Goal: Task Accomplishment & Management: Manage account settings

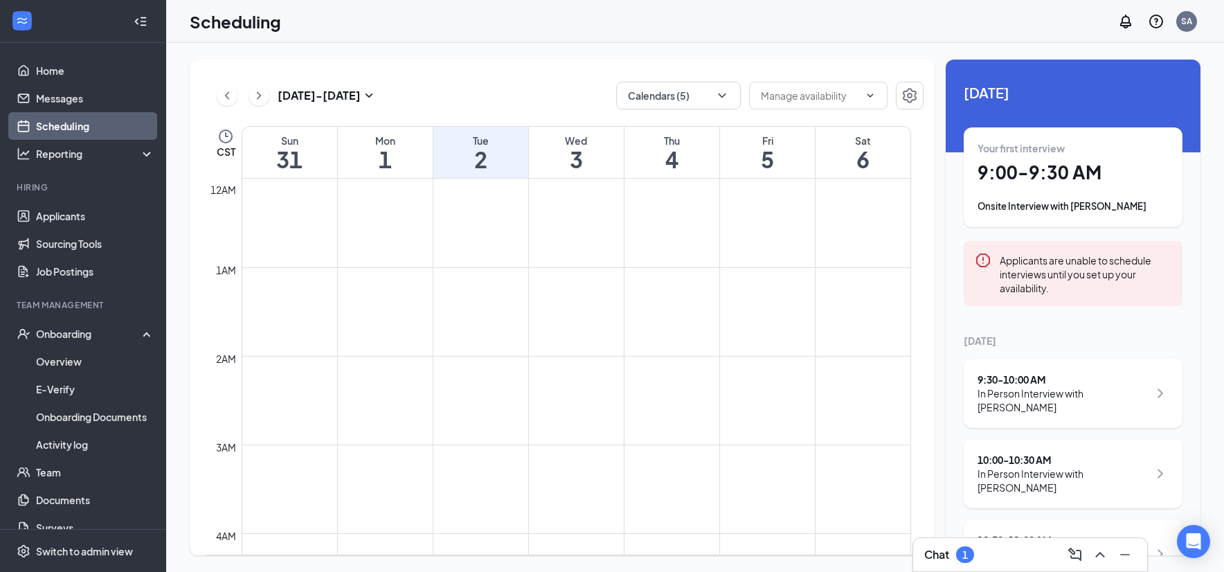
click at [725, 95] on icon "ChevronDown" at bounding box center [722, 96] width 14 height 14
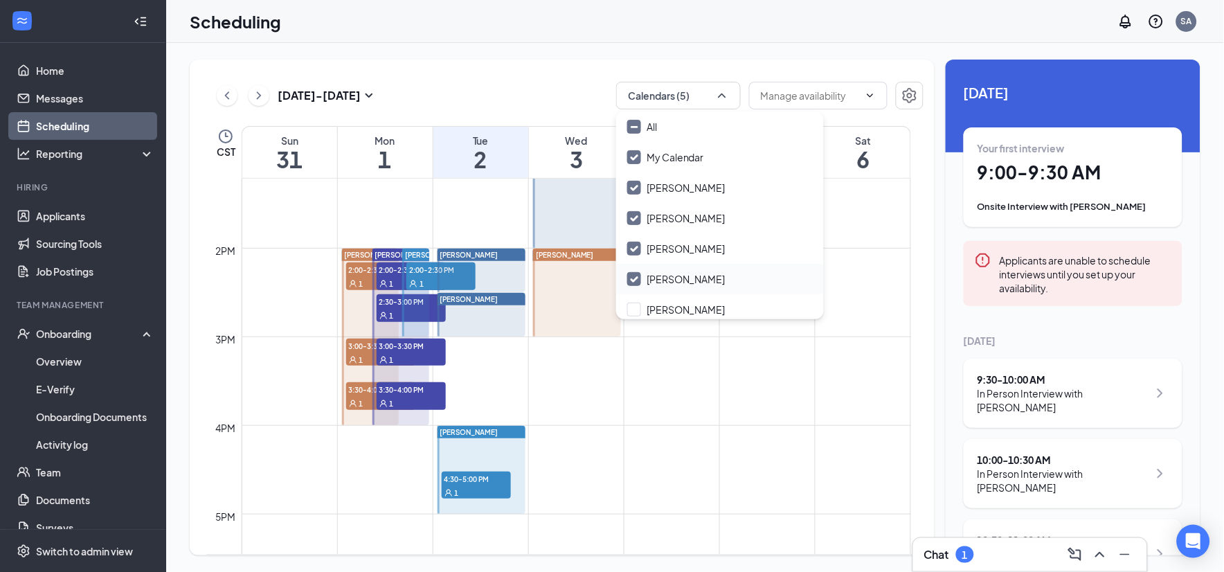
click at [633, 279] on input "[PERSON_NAME]" at bounding box center [676, 279] width 98 height 14
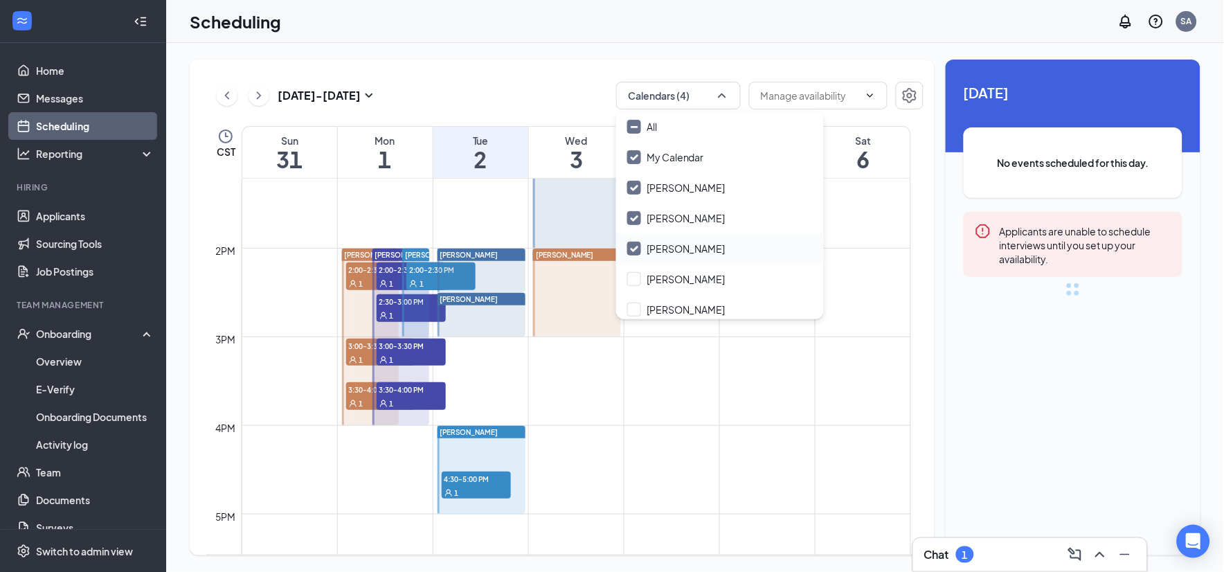
checkbox input "false"
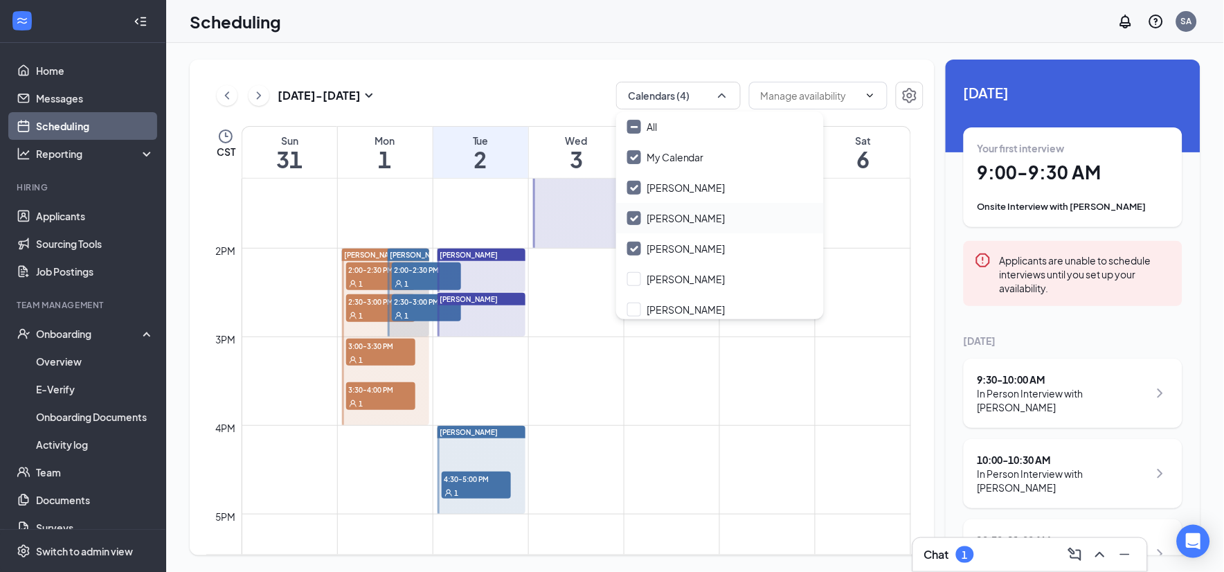
click at [633, 219] on input "[PERSON_NAME]" at bounding box center [676, 218] width 98 height 14
checkbox input "false"
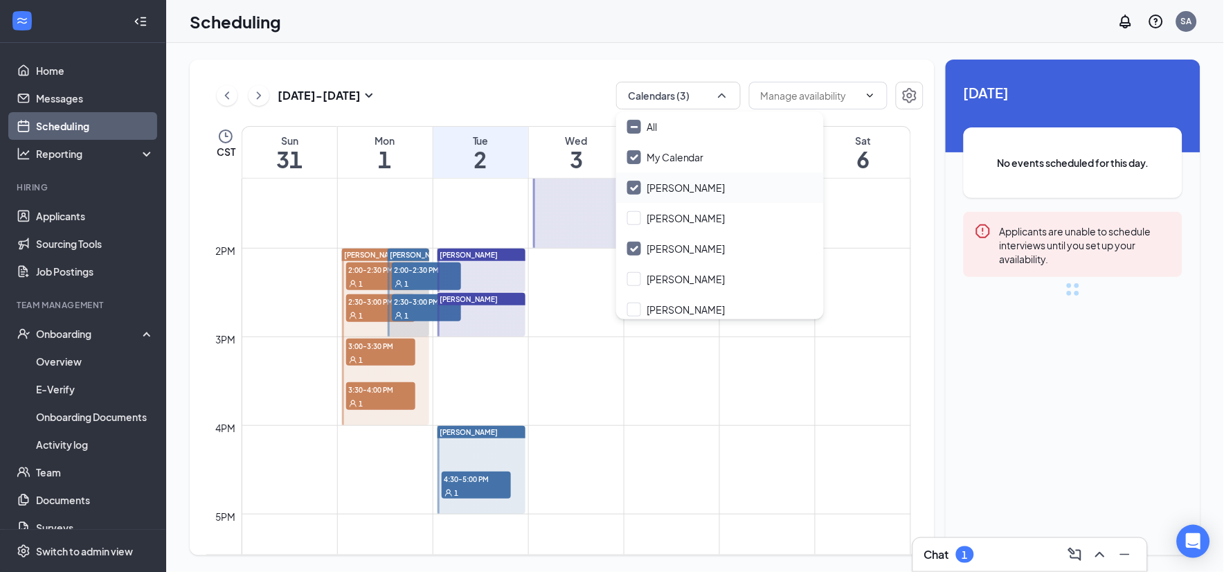
click at [634, 184] on input "[PERSON_NAME]" at bounding box center [676, 188] width 98 height 14
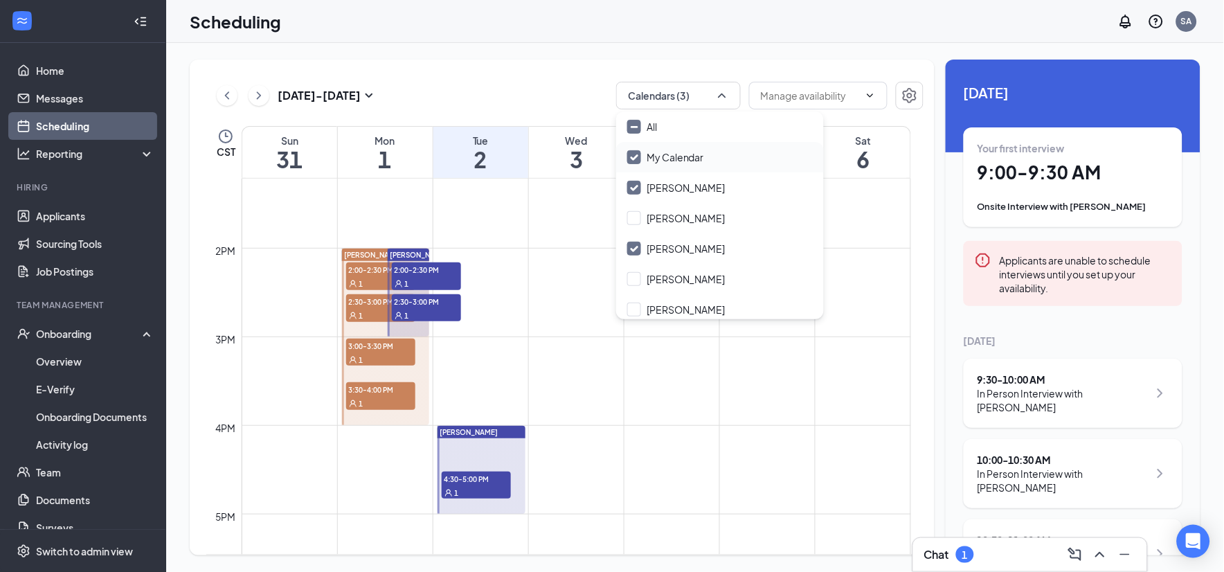
checkbox input "false"
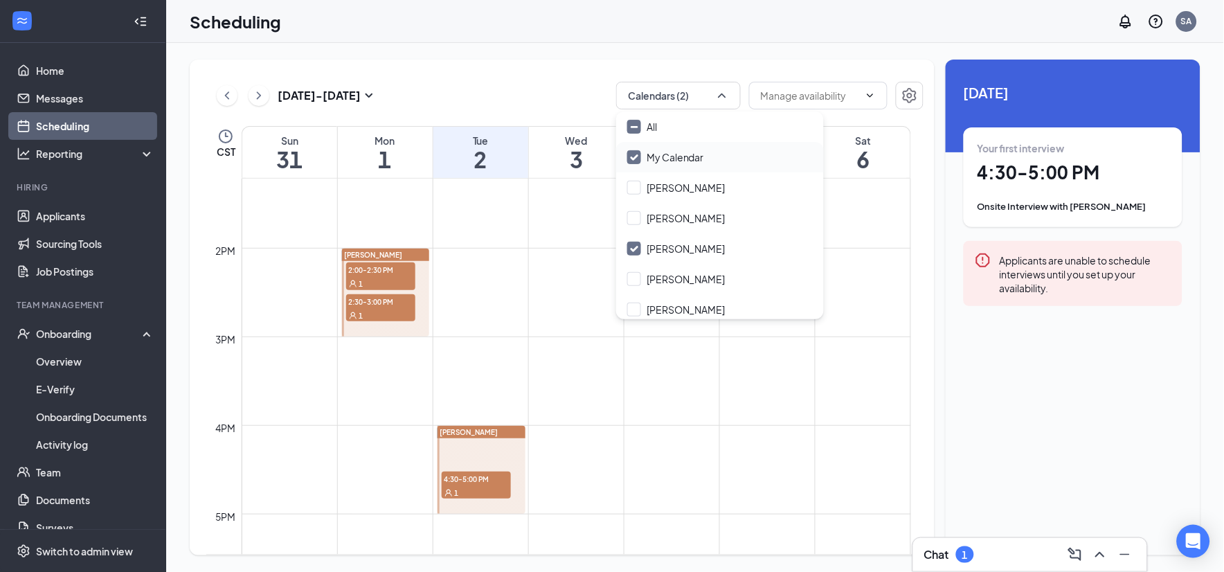
click at [635, 156] on input "My Calendar" at bounding box center [665, 157] width 77 height 14
checkbox input "false"
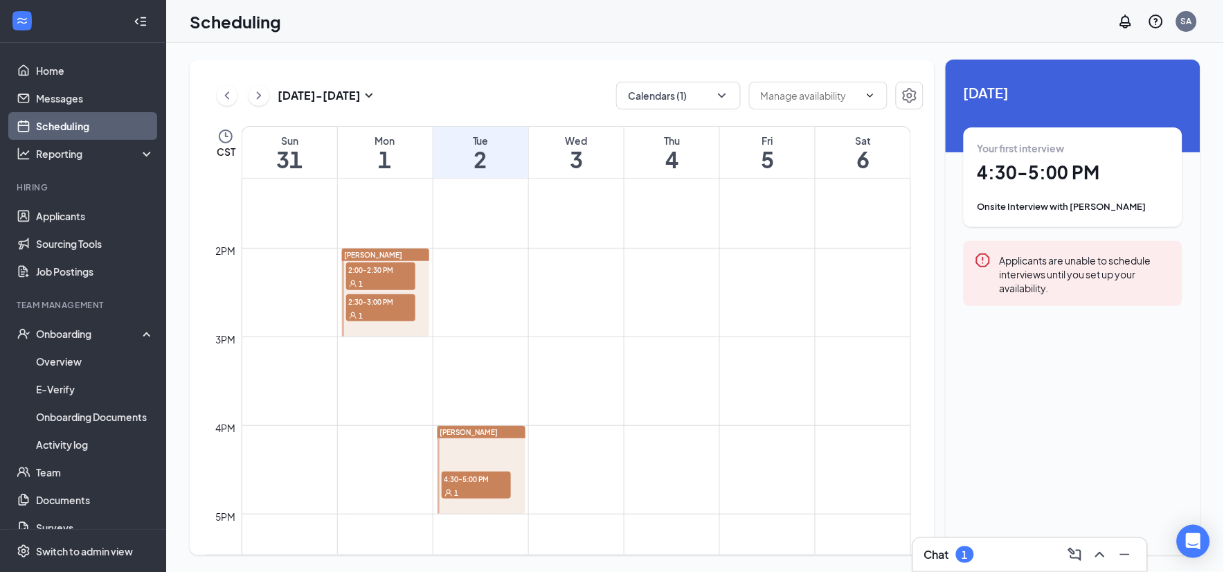
click at [533, 67] on div "[DATE] - [DATE] Calendars (1) CST Sun 31 Mon 1 Tue 2 Wed 3 Thu 4 Fri 5 Sat 6 12…" at bounding box center [562, 308] width 745 height 496
click at [225, 98] on icon "ChevronLeft" at bounding box center [227, 95] width 14 height 17
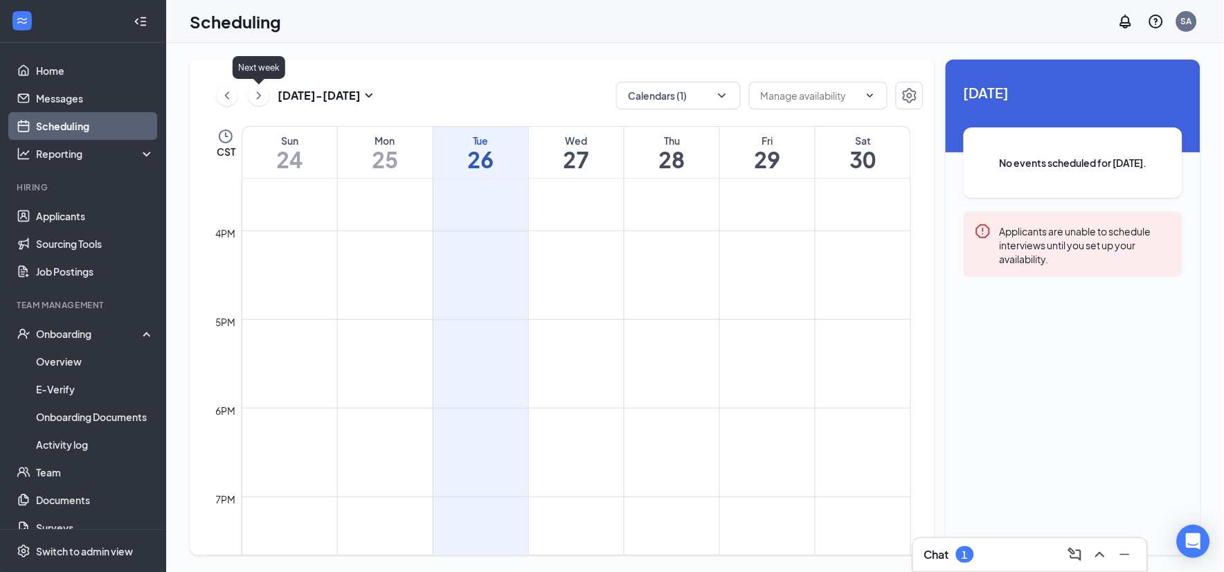
drag, startPoint x: 260, startPoint y: 91, endPoint x: 518, endPoint y: 252, distance: 303.9
click at [260, 91] on icon "ChevronRight" at bounding box center [259, 95] width 14 height 17
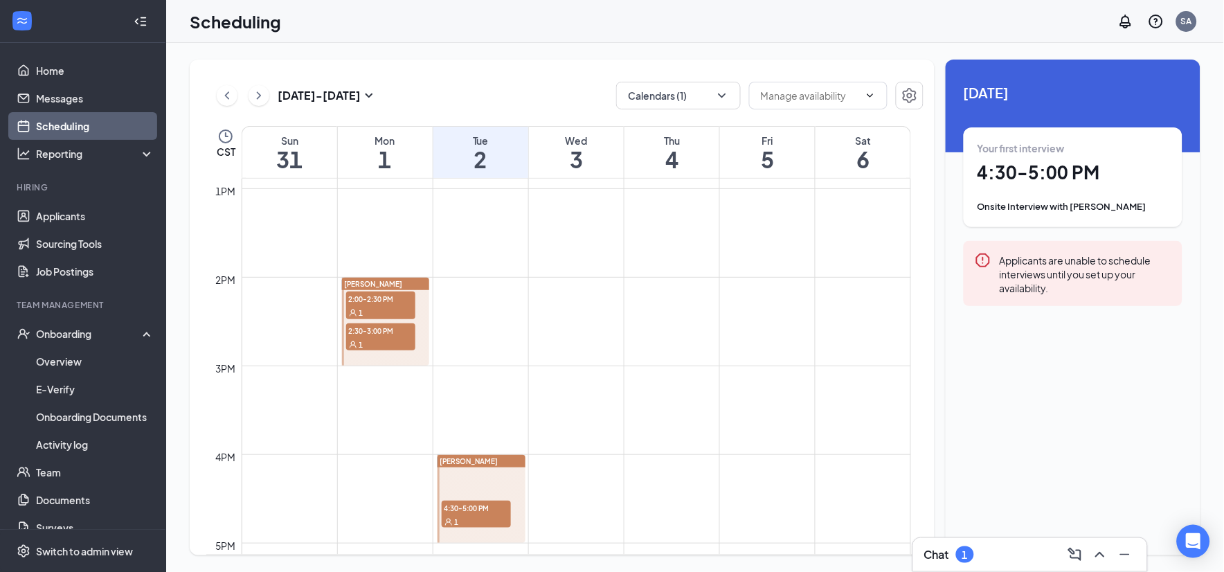
scroll to position [1219, 0]
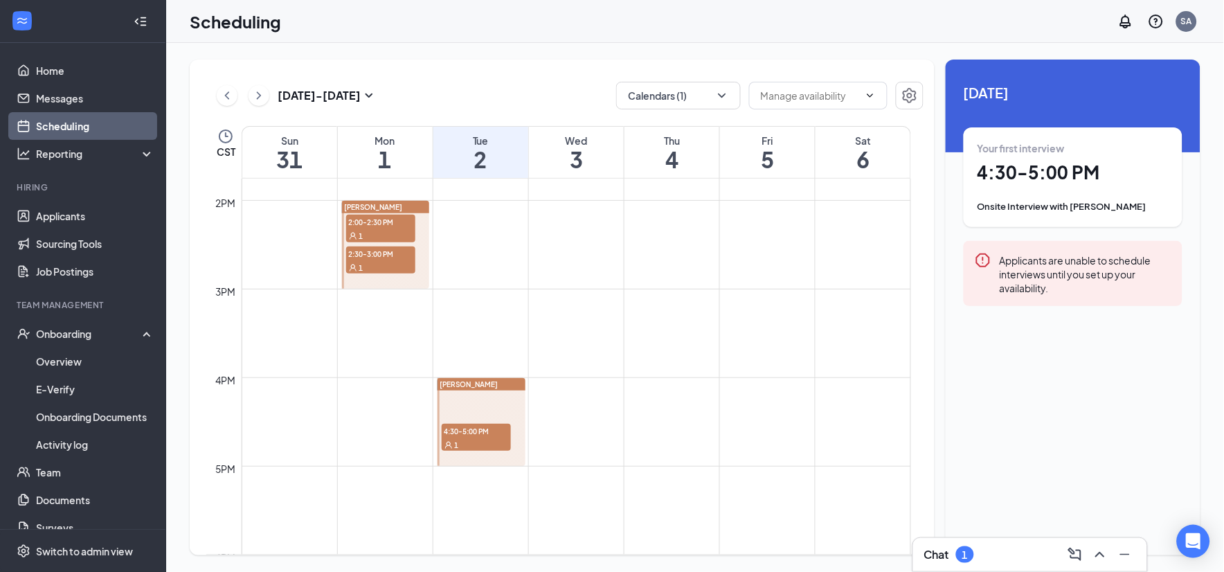
click at [395, 232] on div "1" at bounding box center [380, 235] width 69 height 14
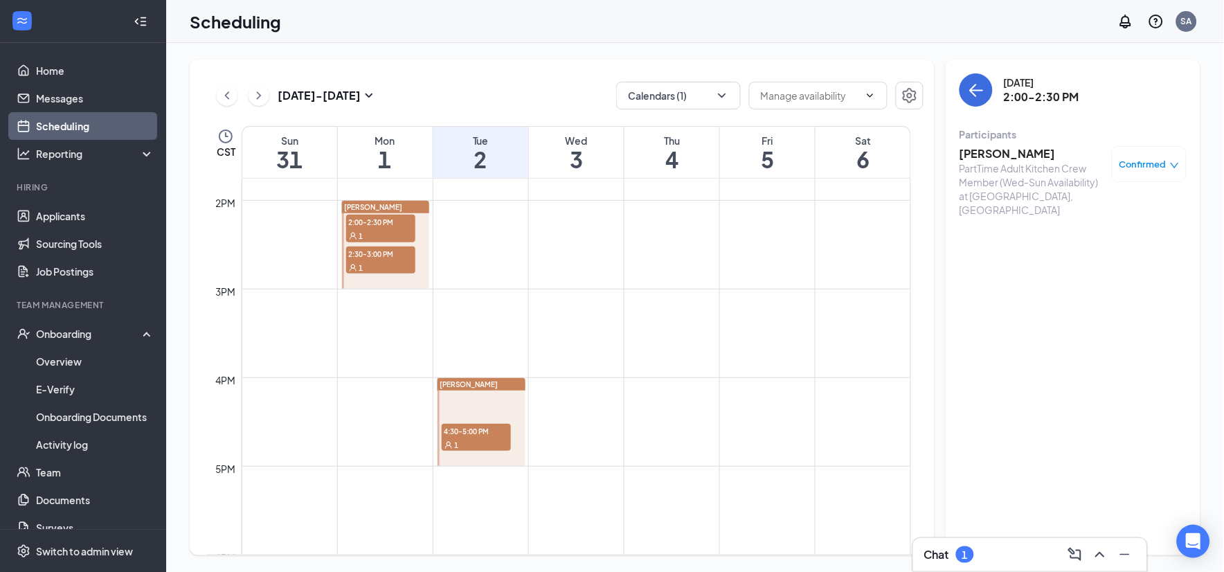
click at [386, 258] on span "2:30-3:00 PM" at bounding box center [380, 253] width 69 height 14
click at [480, 433] on span "4:30-5:00 PM" at bounding box center [476, 431] width 69 height 14
click at [393, 220] on span "2:00-2:30 PM" at bounding box center [380, 222] width 69 height 14
click at [1025, 158] on h3 "[PERSON_NAME]" at bounding box center [1031, 153] width 145 height 15
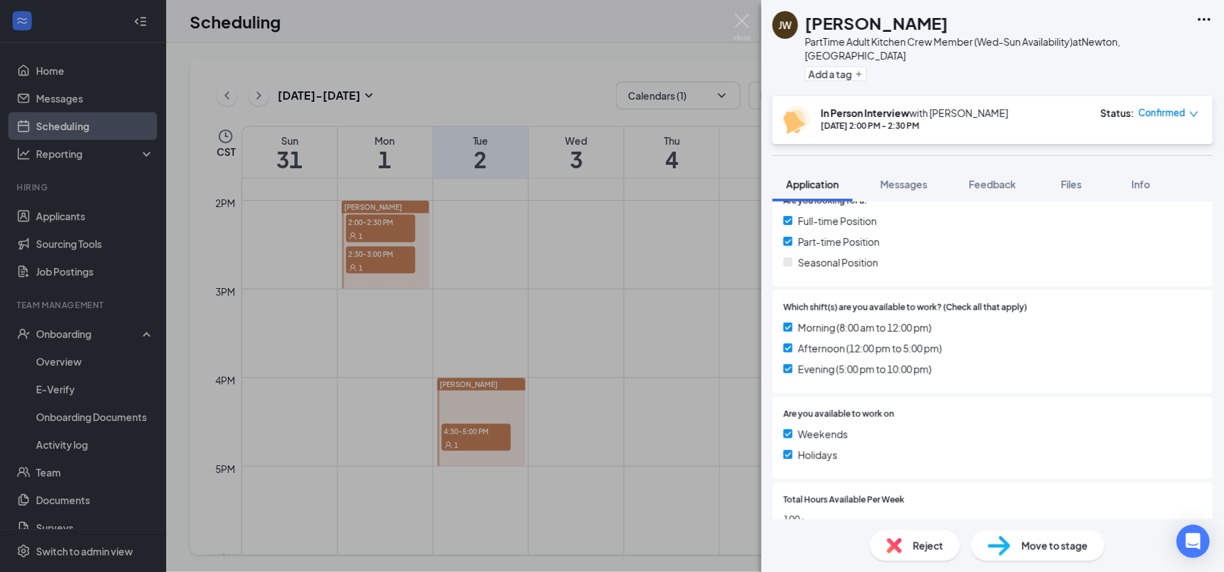
scroll to position [374, 0]
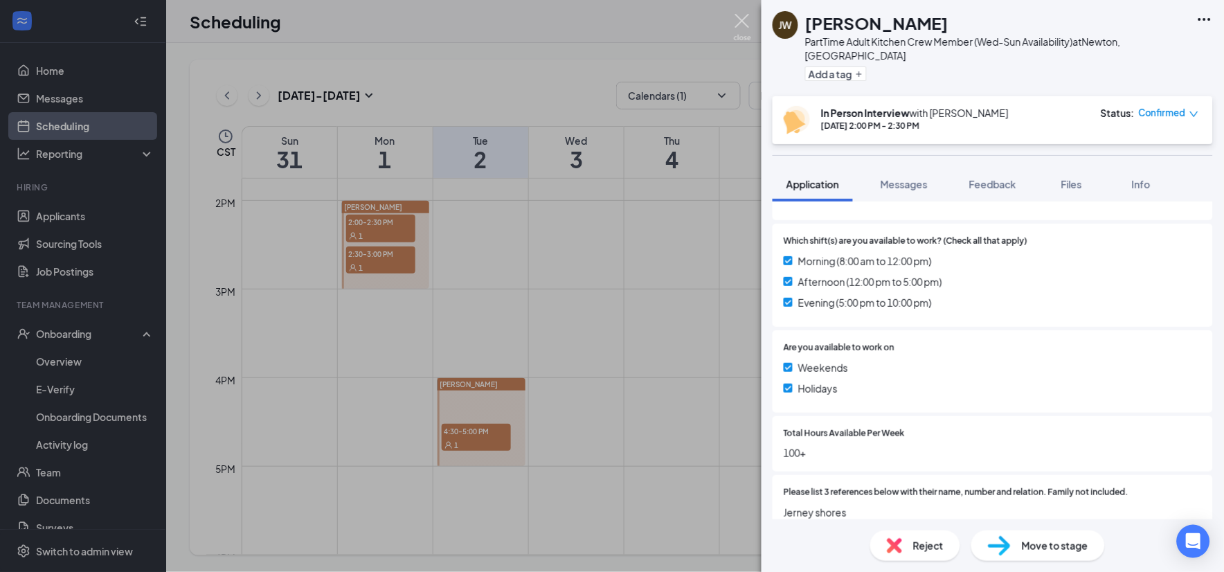
click at [743, 21] on img at bounding box center [742, 27] width 17 height 27
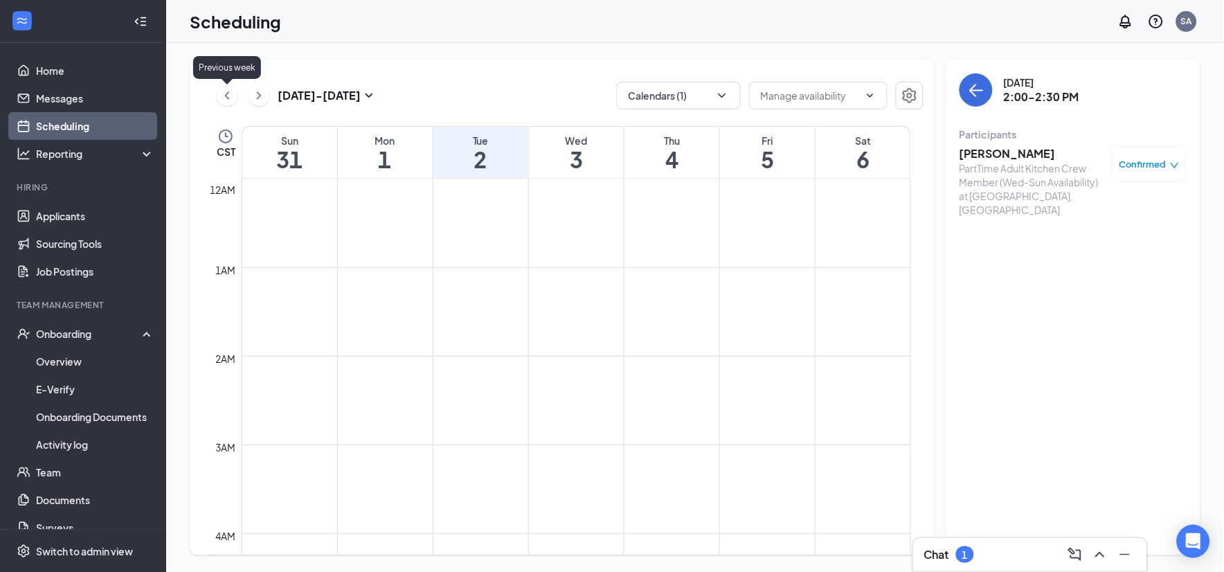
click at [228, 93] on icon "ChevronLeft" at bounding box center [227, 95] width 14 height 17
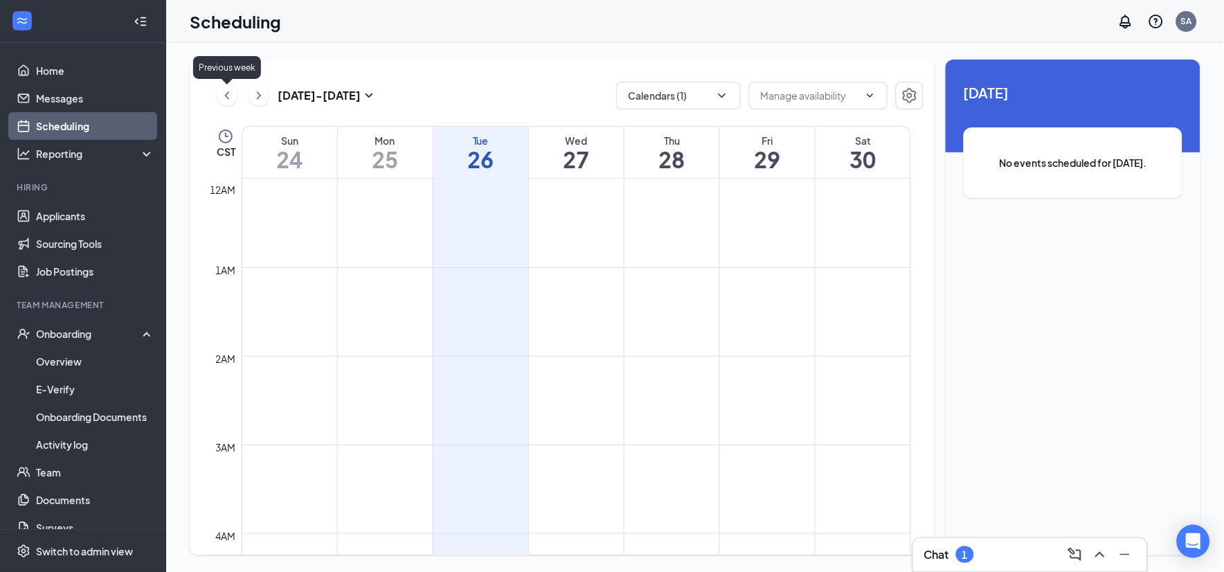
scroll to position [680, 0]
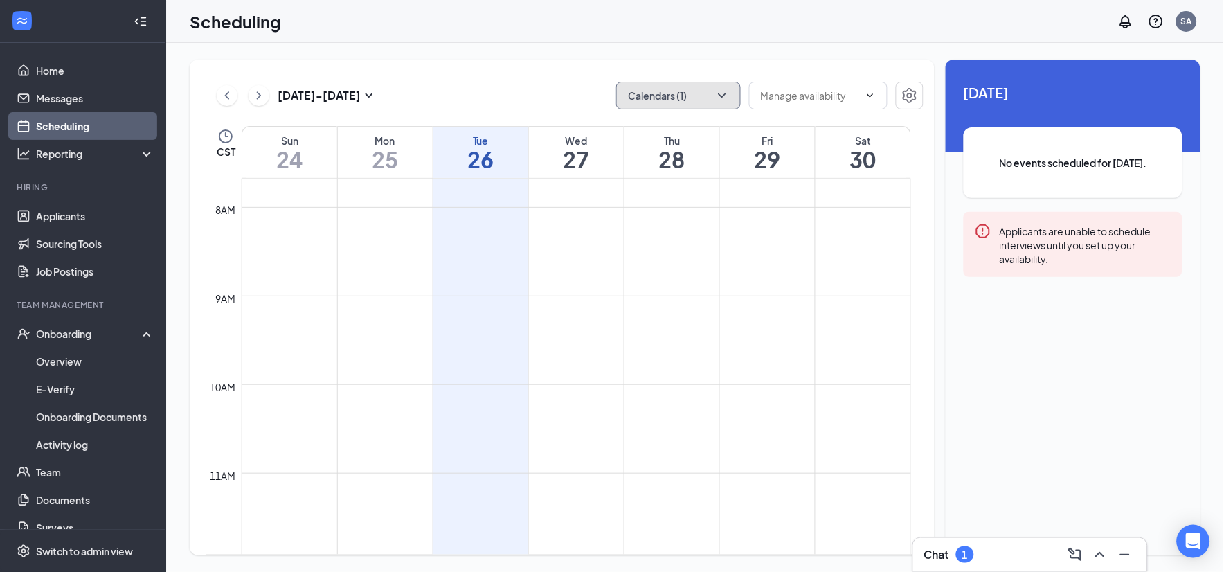
click at [721, 94] on icon "ChevronDown" at bounding box center [722, 95] width 8 height 4
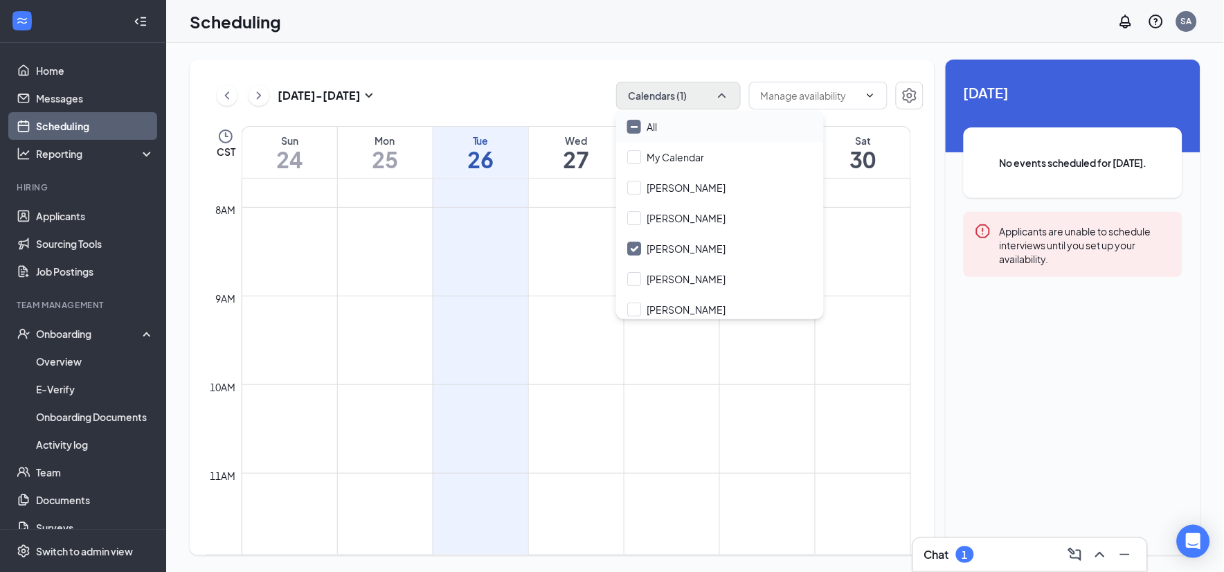
click at [632, 126] on input "All" at bounding box center [642, 127] width 30 height 14
checkbox input "true"
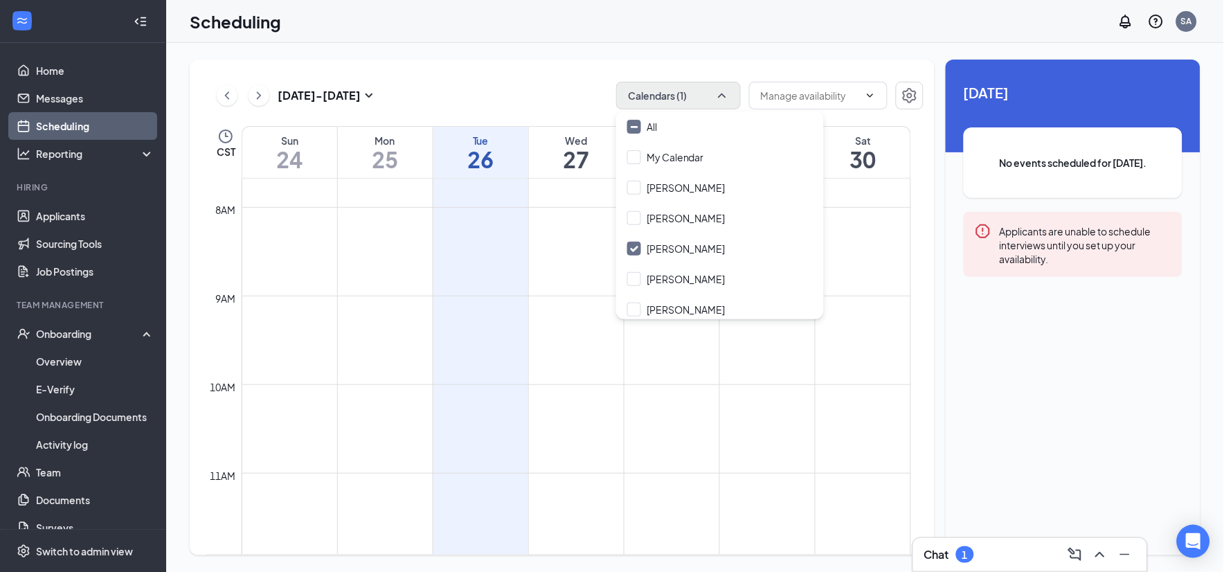
checkbox input "true"
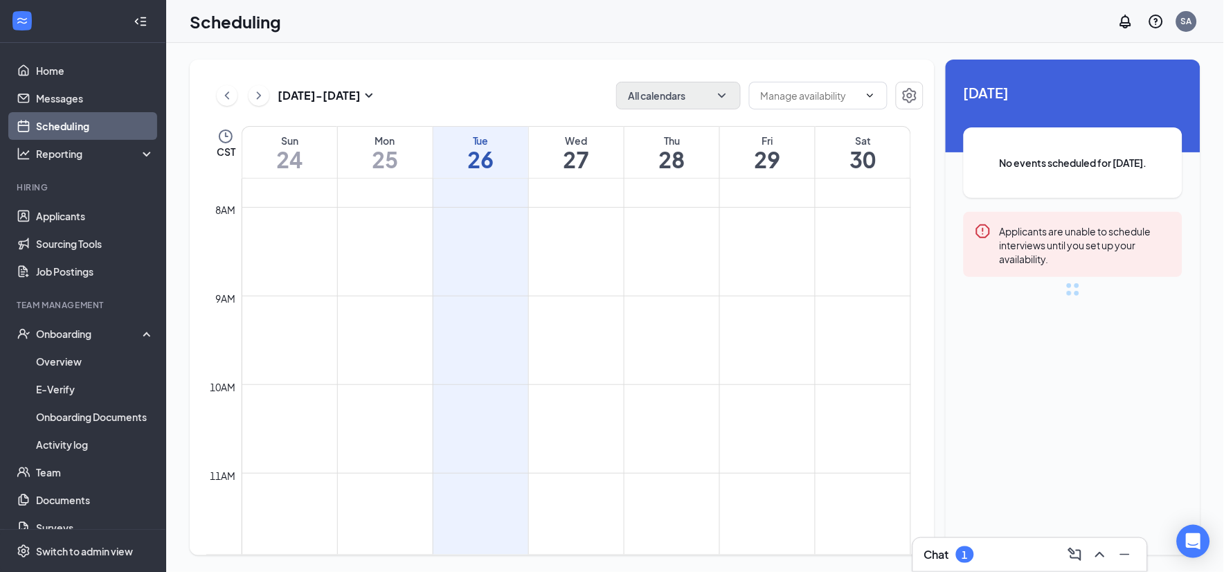
click at [540, 84] on div "[DATE] - [DATE] All calendars" at bounding box center [564, 96] width 717 height 28
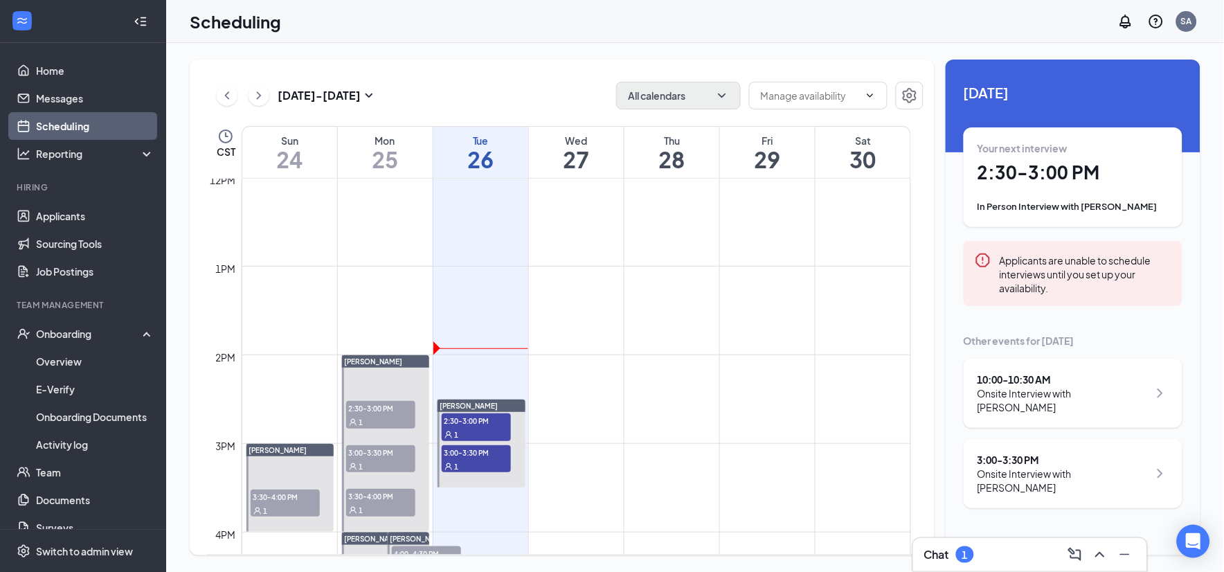
scroll to position [1142, 0]
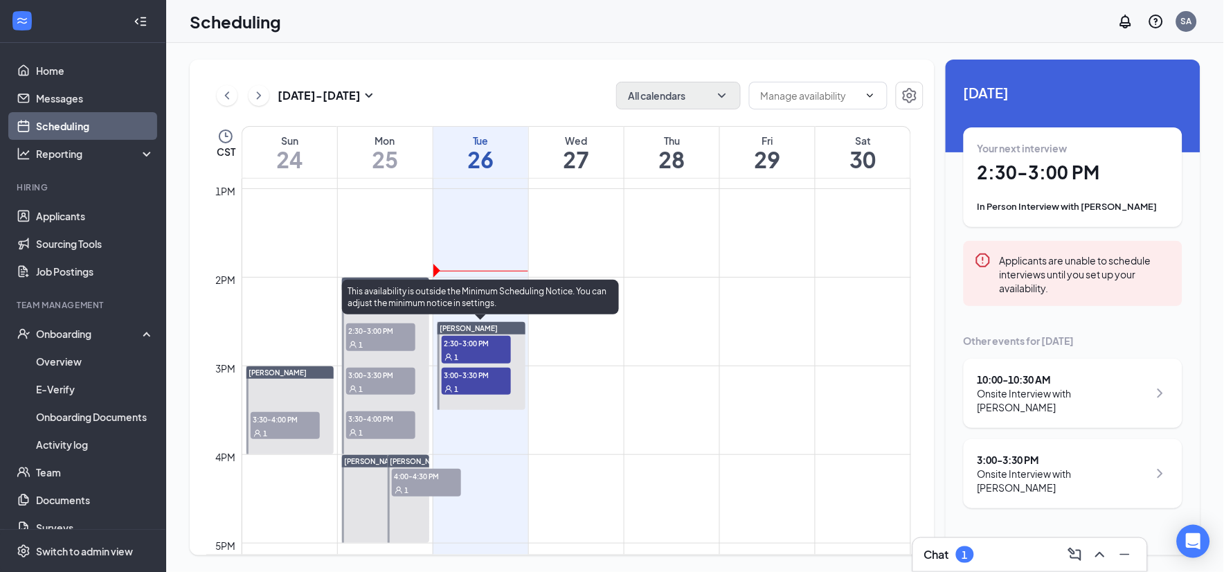
click at [471, 344] on span "2:30-3:00 PM" at bounding box center [476, 343] width 69 height 14
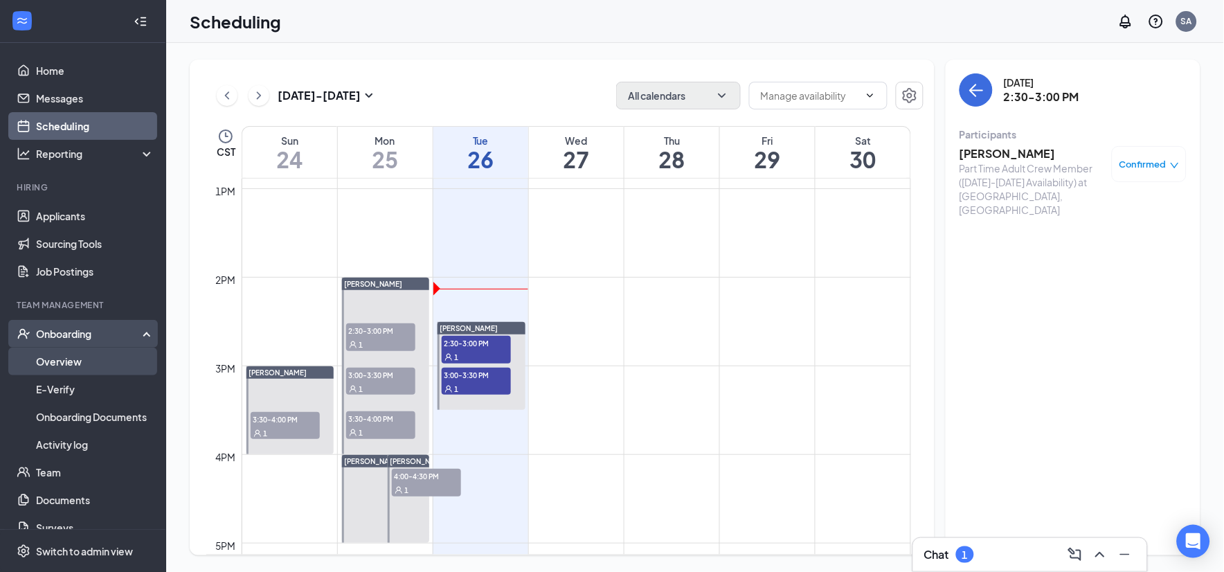
click at [100, 366] on link "Overview" at bounding box center [95, 362] width 118 height 28
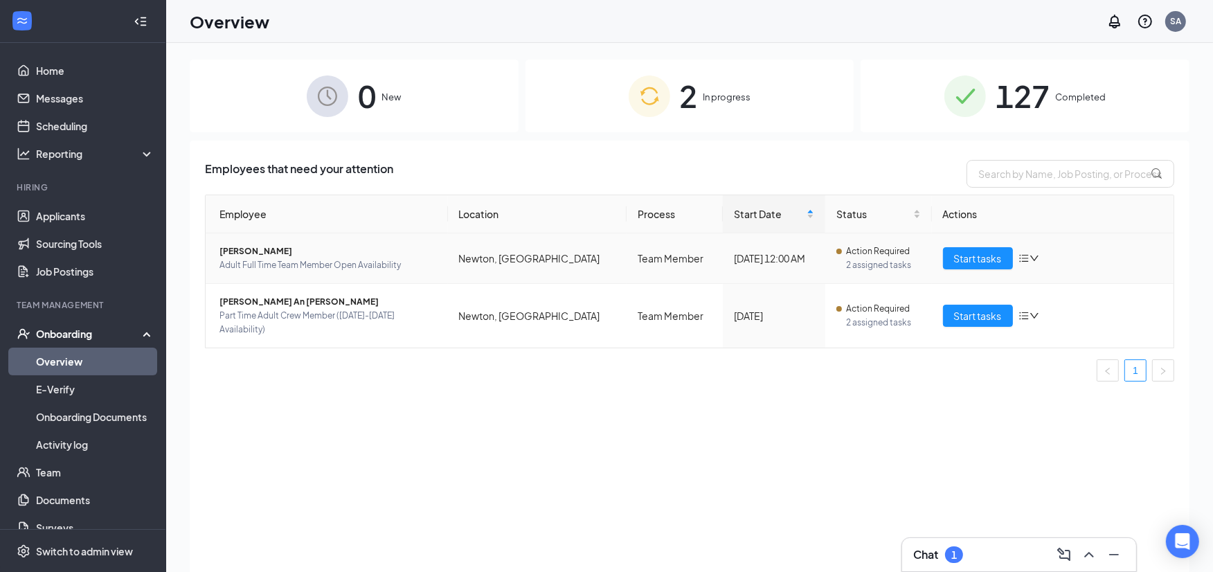
click at [243, 252] on span "[PERSON_NAME]" at bounding box center [327, 251] width 217 height 14
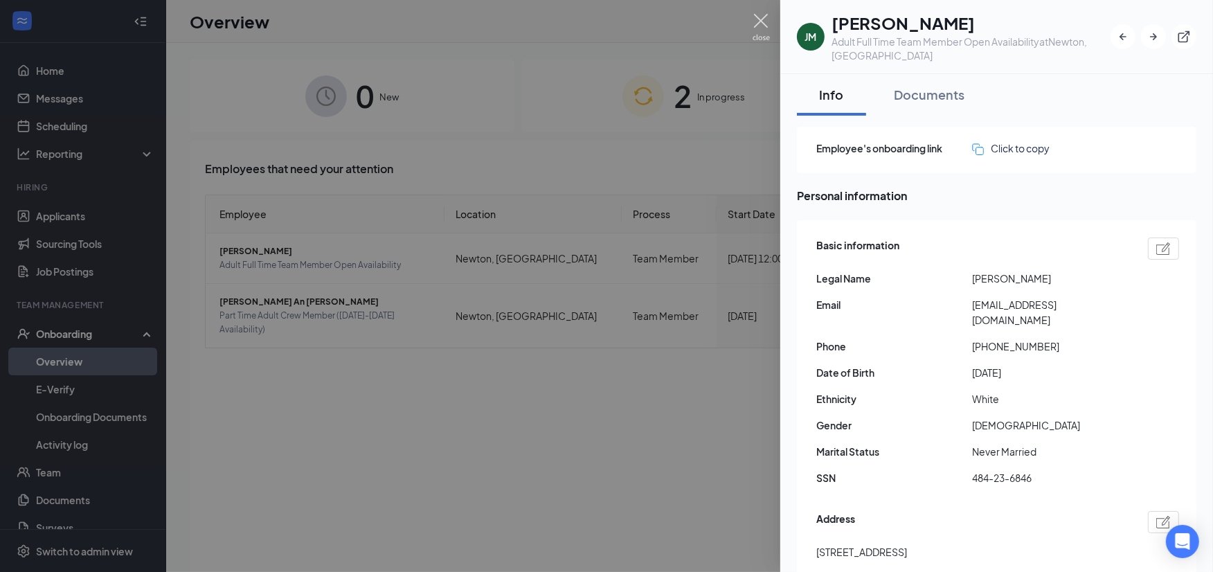
click at [762, 19] on img at bounding box center [760, 27] width 17 height 27
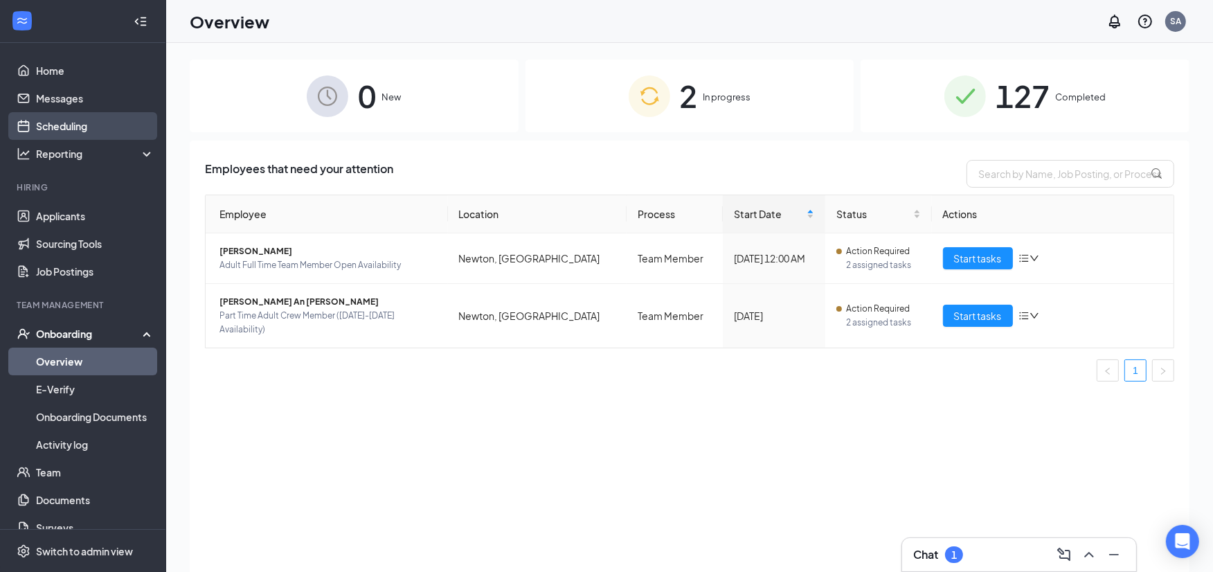
click at [114, 122] on link "Scheduling" at bounding box center [95, 126] width 118 height 28
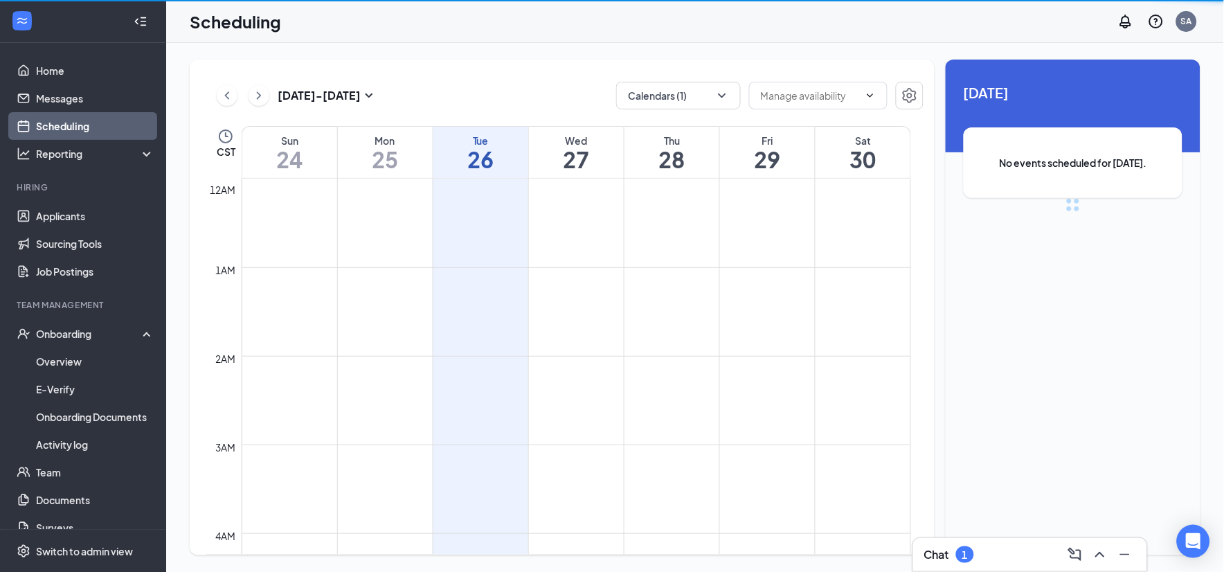
scroll to position [680, 0]
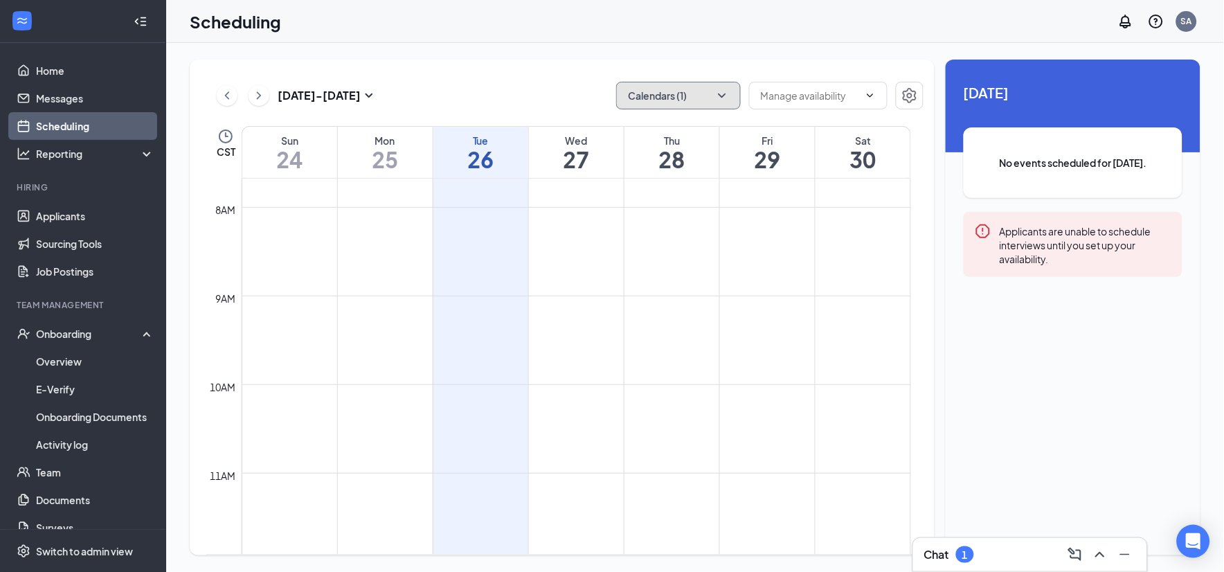
click at [718, 96] on icon "ChevronDown" at bounding box center [722, 96] width 14 height 14
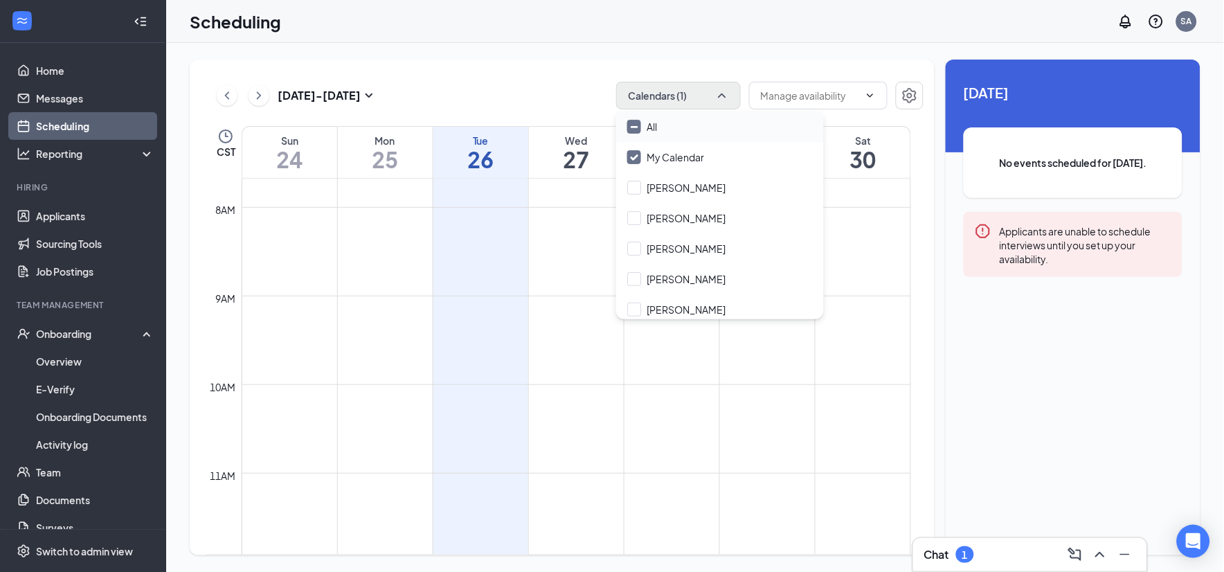
click at [632, 127] on input "All" at bounding box center [642, 127] width 30 height 14
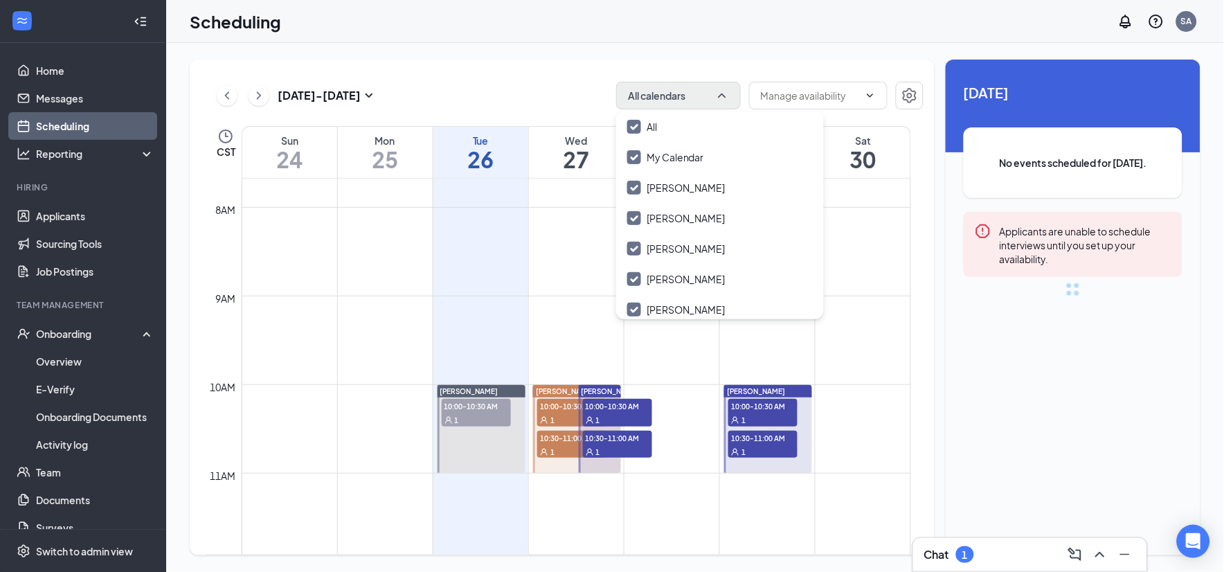
checkbox input "true"
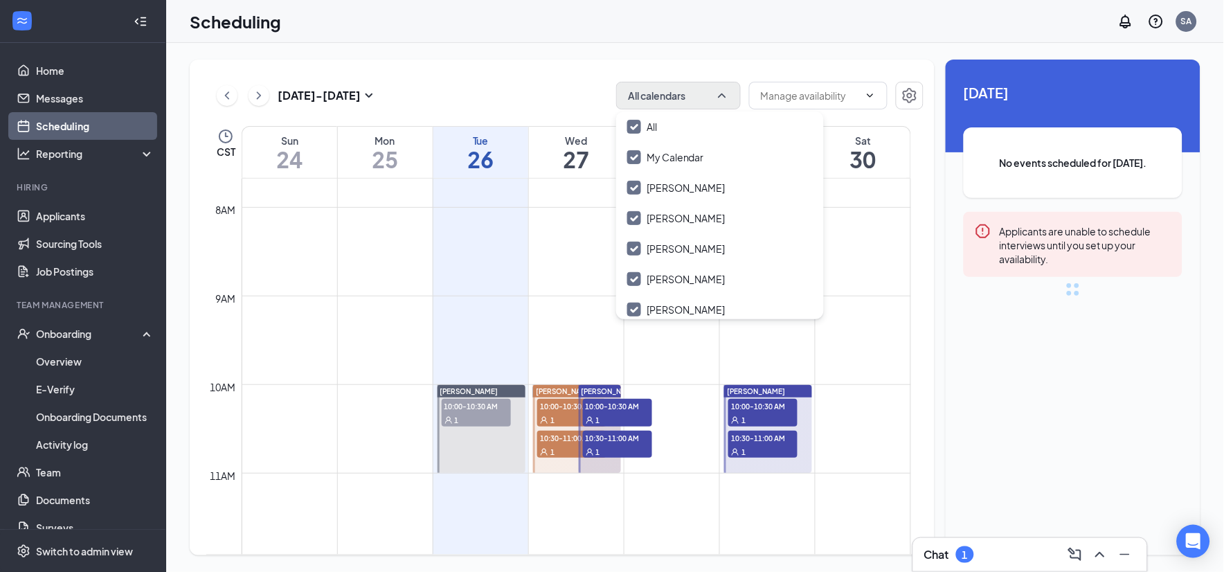
checkbox input "true"
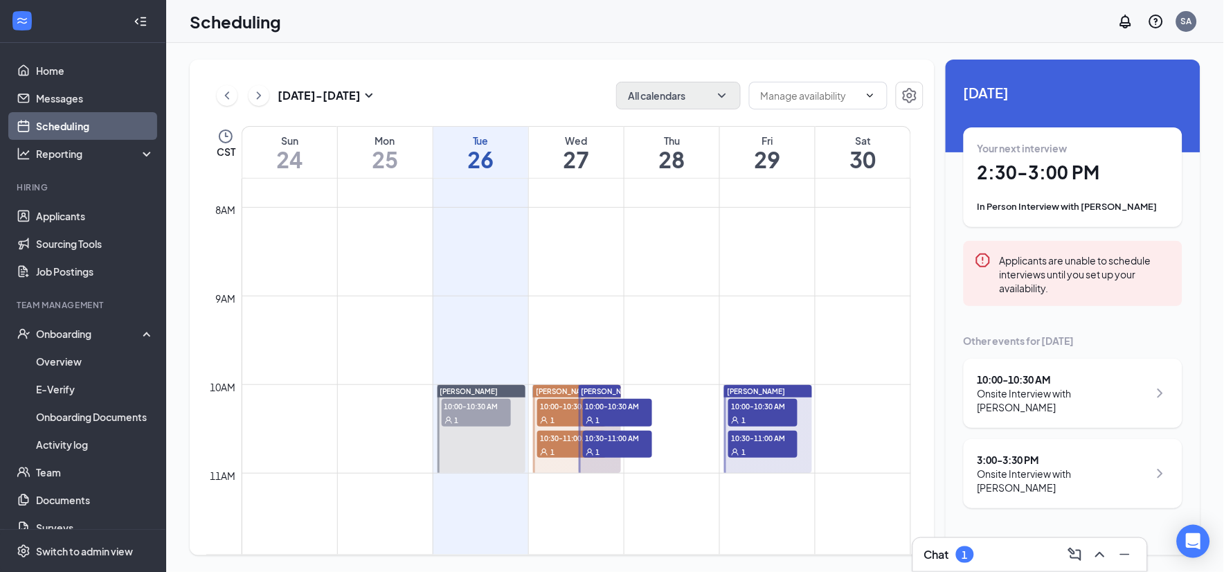
click at [558, 84] on div "[DATE] - [DATE] All calendars" at bounding box center [564, 96] width 717 height 28
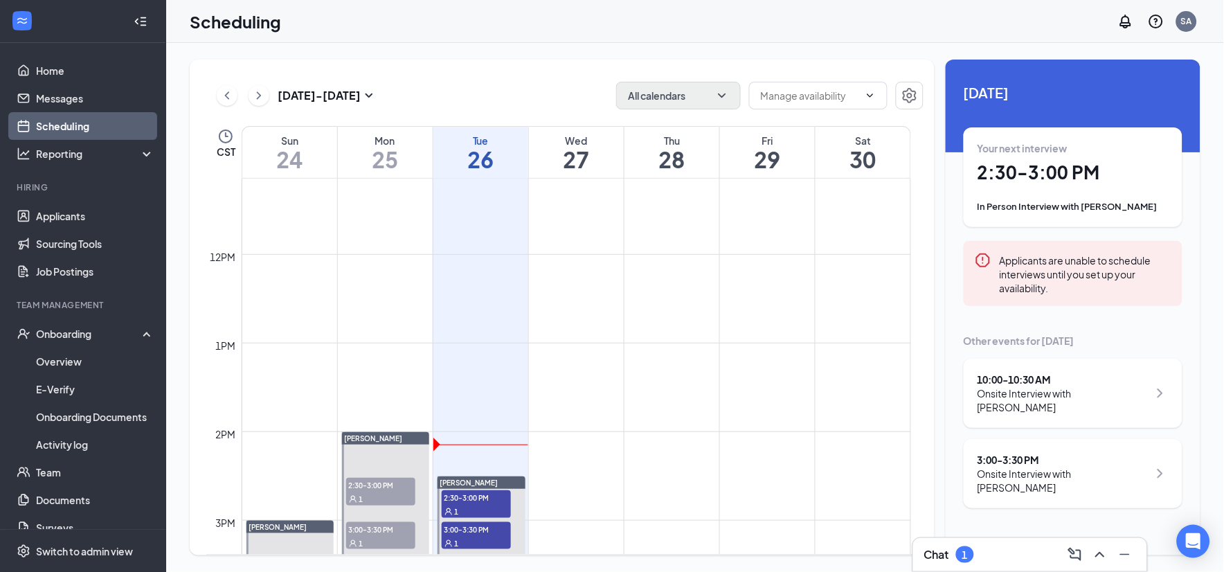
scroll to position [1142, 0]
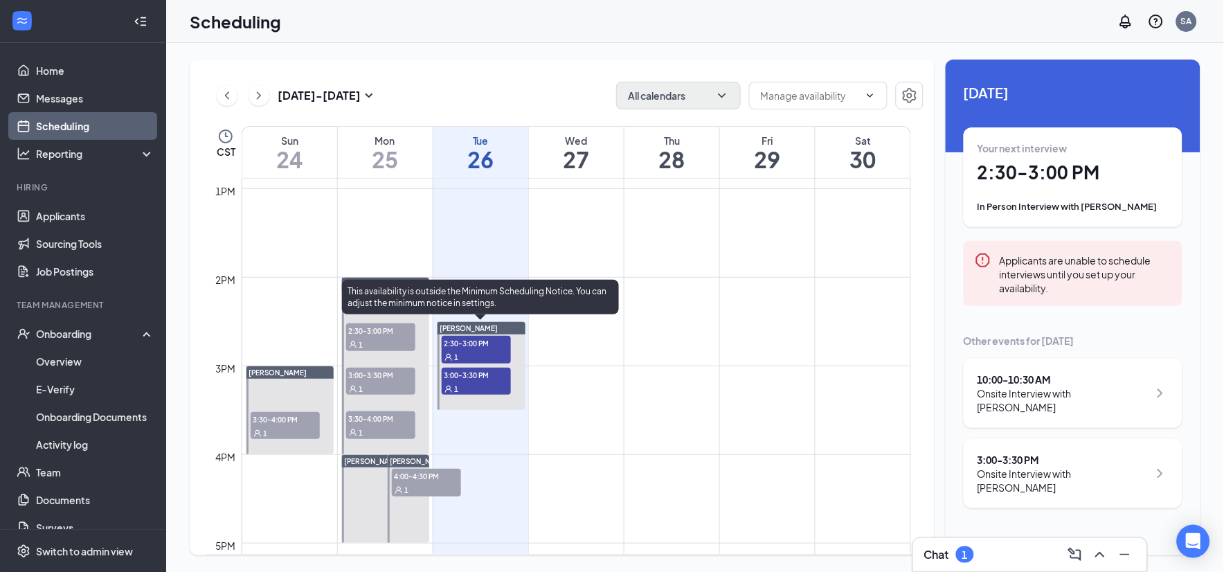
click at [486, 345] on span "2:30-3:00 PM" at bounding box center [476, 343] width 69 height 14
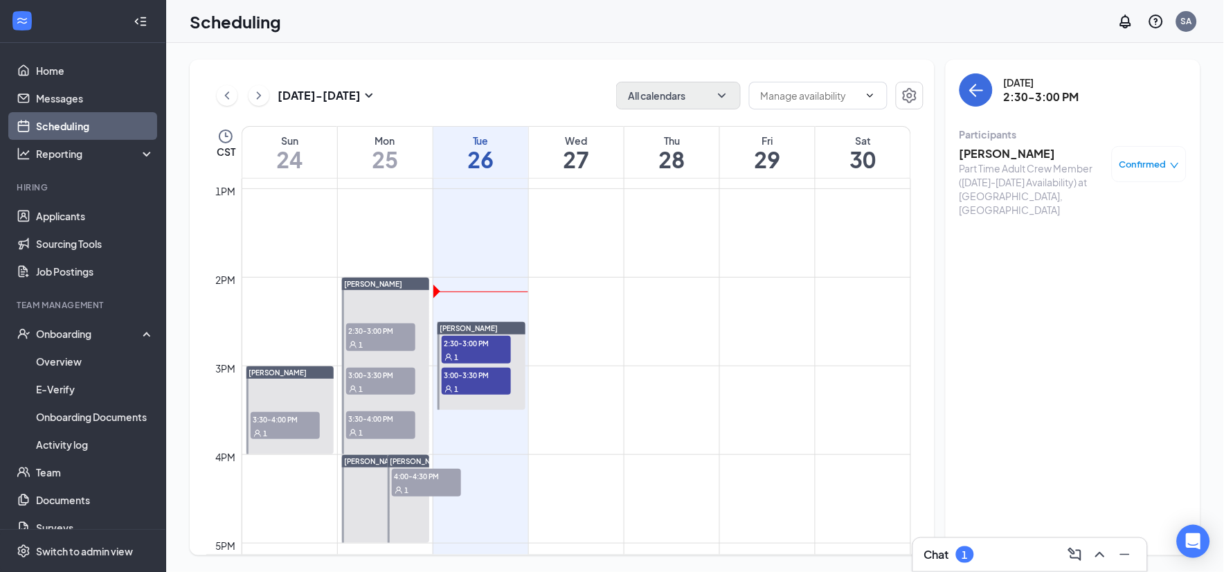
click at [1022, 161] on div "Part Time Adult Crew Member ([DATE]-[DATE] Availability) at [GEOGRAPHIC_DATA], …" at bounding box center [1031, 188] width 145 height 55
click at [1018, 152] on h3 "[PERSON_NAME]" at bounding box center [1031, 153] width 145 height 15
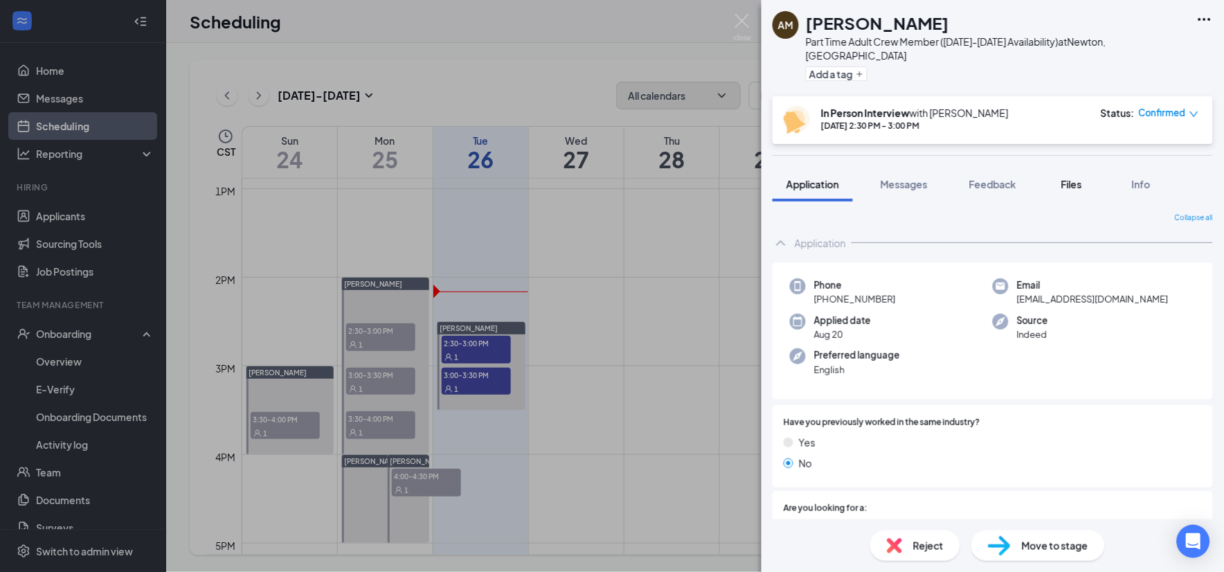
click at [1082, 178] on span "Files" at bounding box center [1071, 184] width 21 height 12
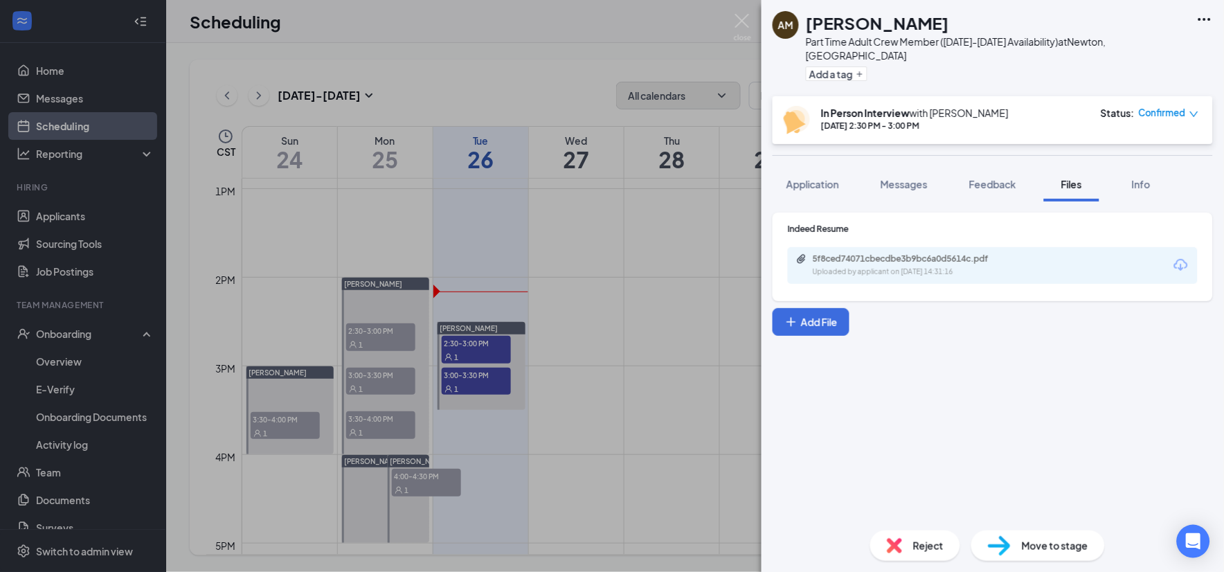
click at [1181, 259] on icon "Download" at bounding box center [1181, 265] width 14 height 12
click at [744, 19] on img at bounding box center [742, 27] width 17 height 27
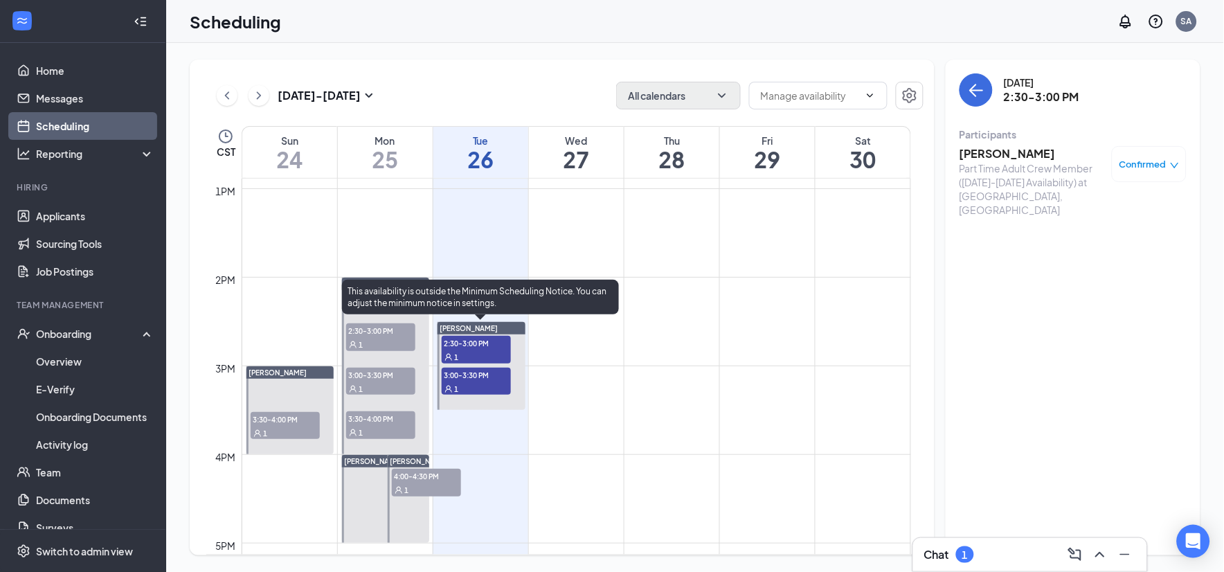
click at [471, 372] on span "3:00-3:30 PM" at bounding box center [476, 375] width 69 height 14
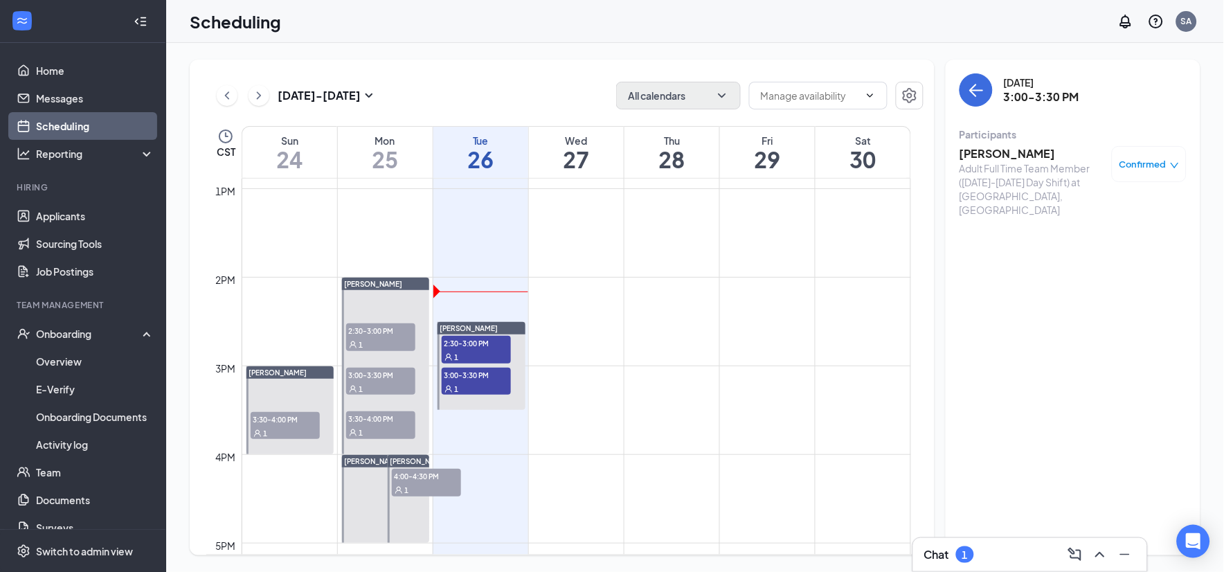
click at [993, 156] on h3 "[PERSON_NAME]" at bounding box center [1031, 153] width 145 height 15
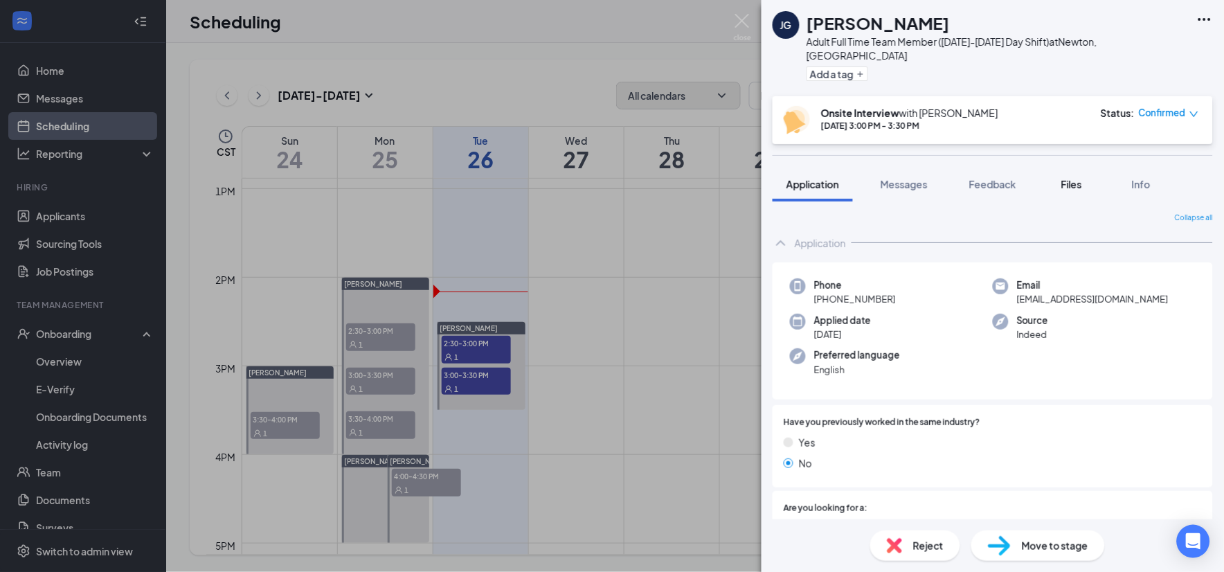
click at [1073, 178] on span "Files" at bounding box center [1071, 184] width 21 height 12
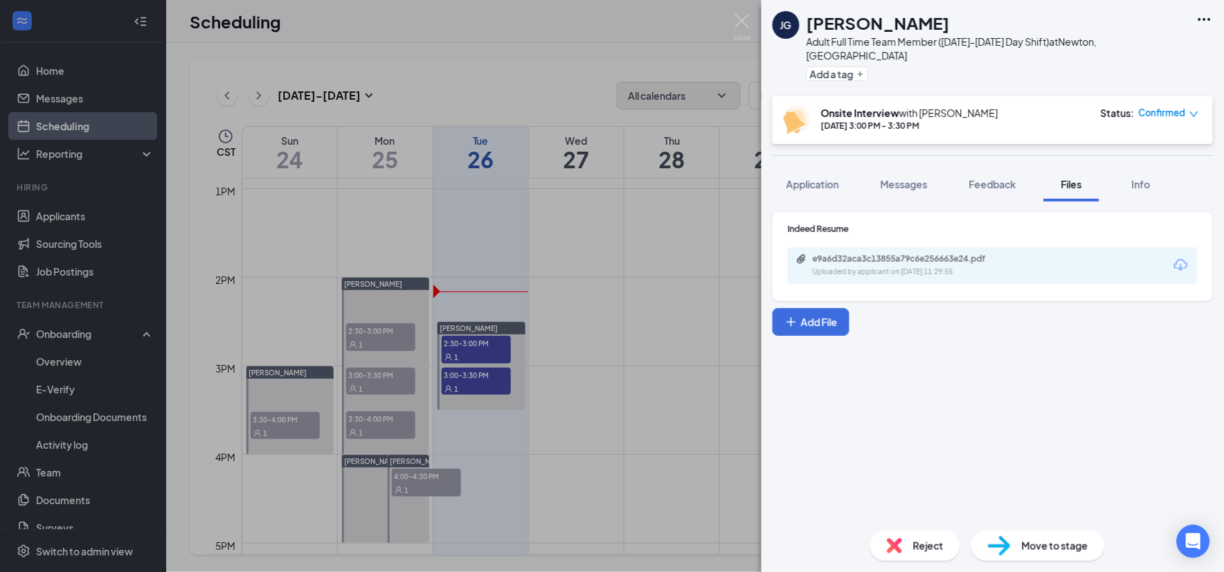
click at [1182, 259] on icon "Download" at bounding box center [1181, 265] width 14 height 12
click at [743, 21] on img at bounding box center [742, 27] width 17 height 27
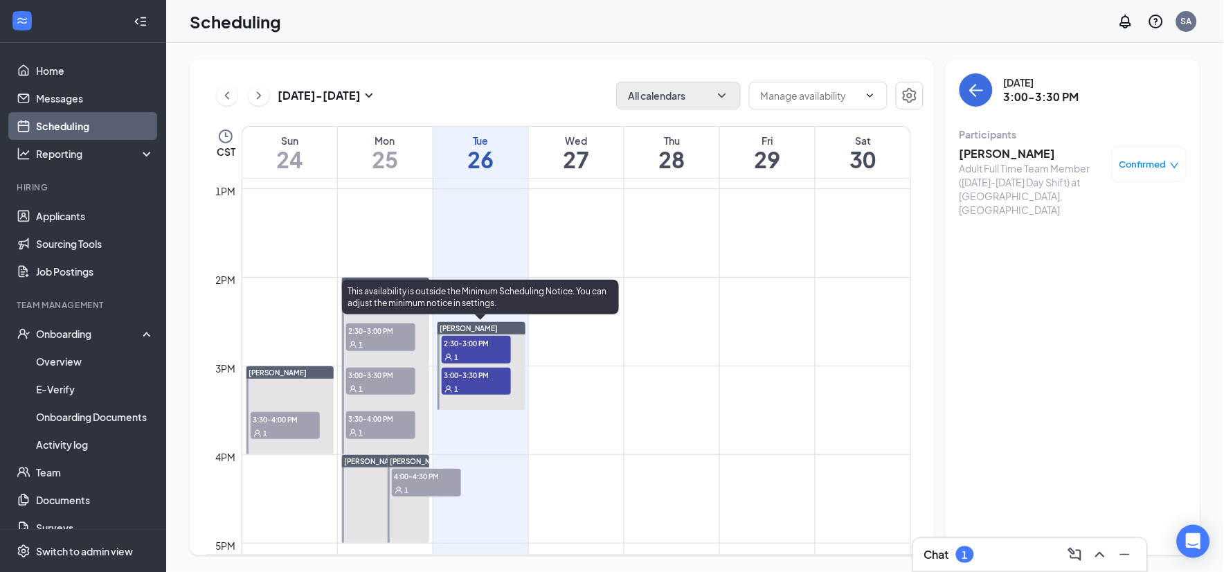
click at [478, 339] on span "2:30-3:00 PM" at bounding box center [476, 343] width 69 height 14
click at [492, 376] on span "3:00-3:30 PM" at bounding box center [476, 375] width 69 height 14
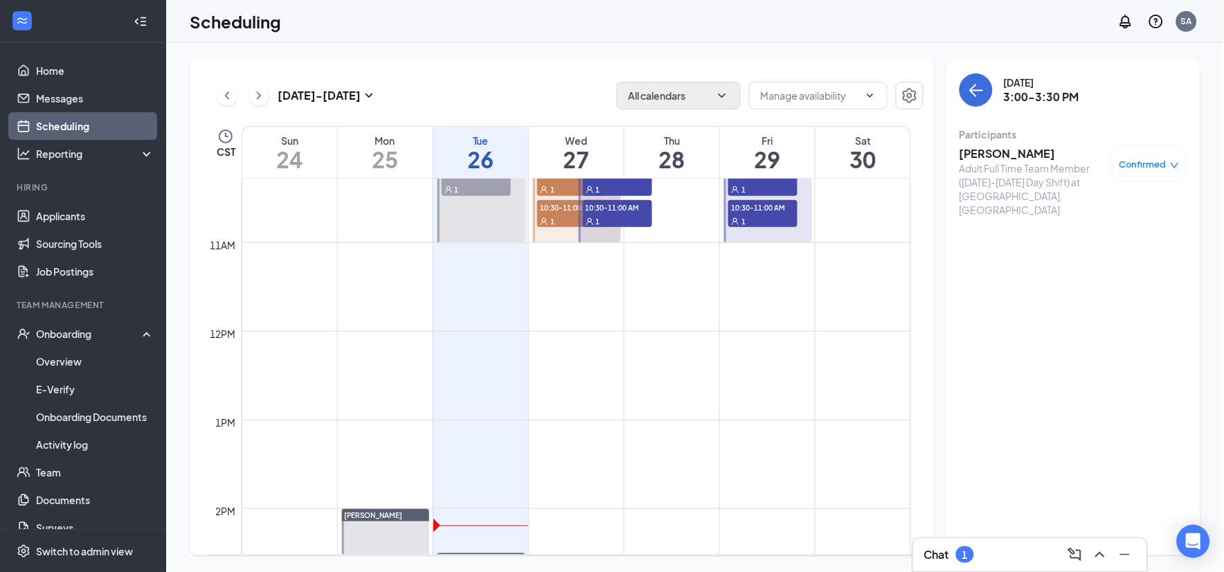
scroll to position [757, 0]
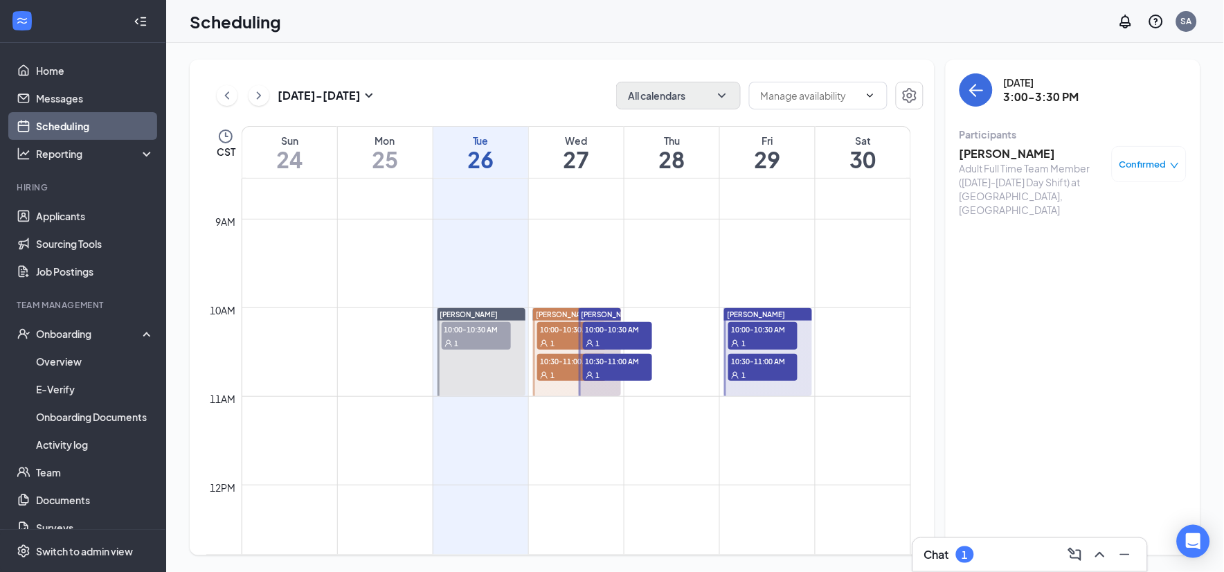
drag, startPoint x: 646, startPoint y: 229, endPoint x: 550, endPoint y: 73, distance: 182.7
click at [551, 73] on div "[DATE] - [DATE] All calendars CST Sun 24 Mon 25 Tue 26 Wed 27 Thu 28 Fri 29 Sat…" at bounding box center [562, 308] width 745 height 496
click at [606, 324] on span "10:00-10:30 AM" at bounding box center [617, 329] width 69 height 14
click at [612, 360] on span "10:30-11:00 AM" at bounding box center [617, 361] width 69 height 14
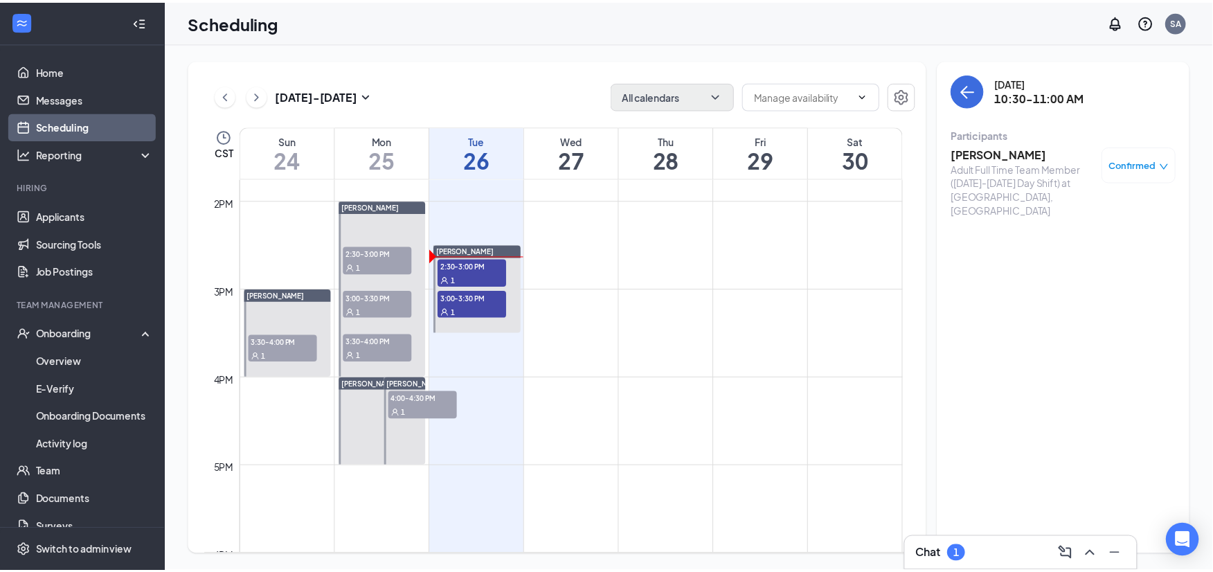
scroll to position [1219, 0]
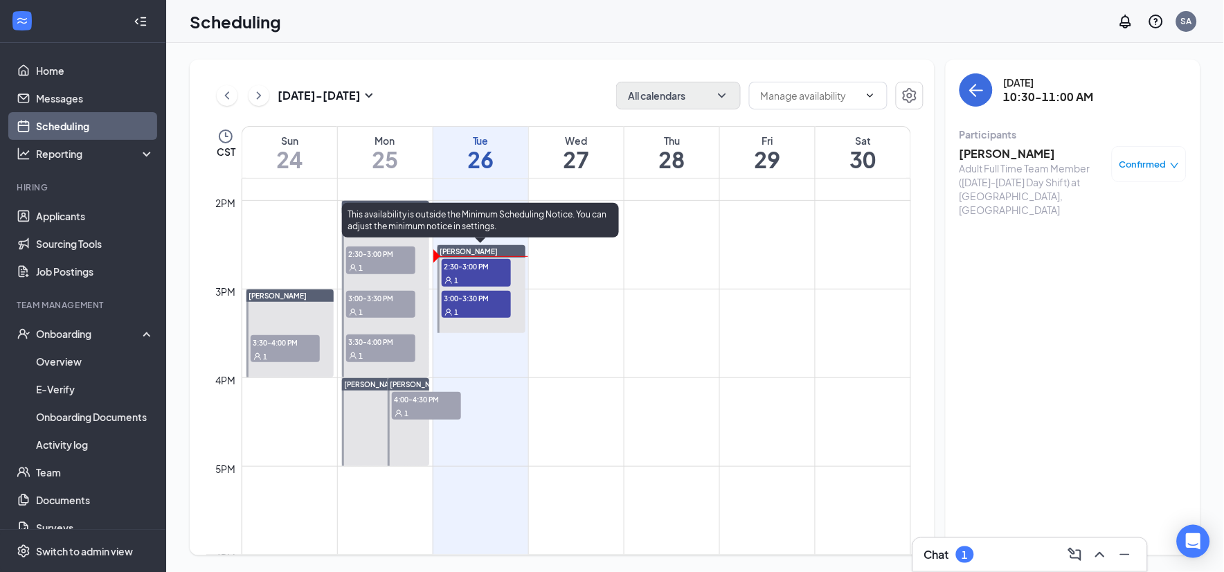
click at [482, 264] on span "2:30-3:00 PM" at bounding box center [476, 266] width 69 height 14
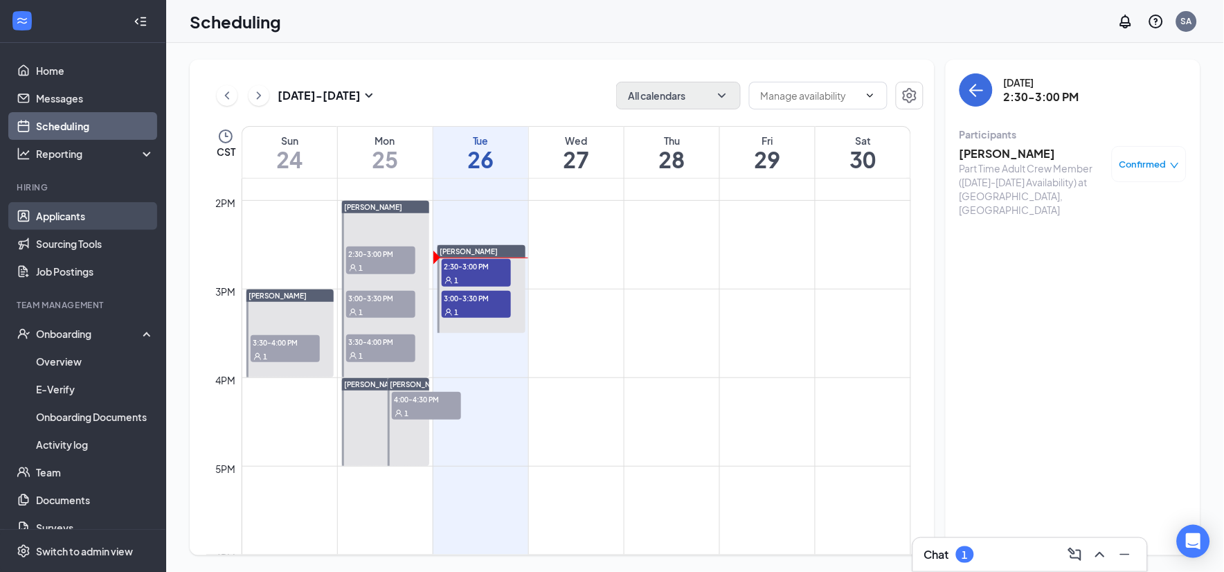
click at [101, 226] on link "Applicants" at bounding box center [95, 216] width 118 height 28
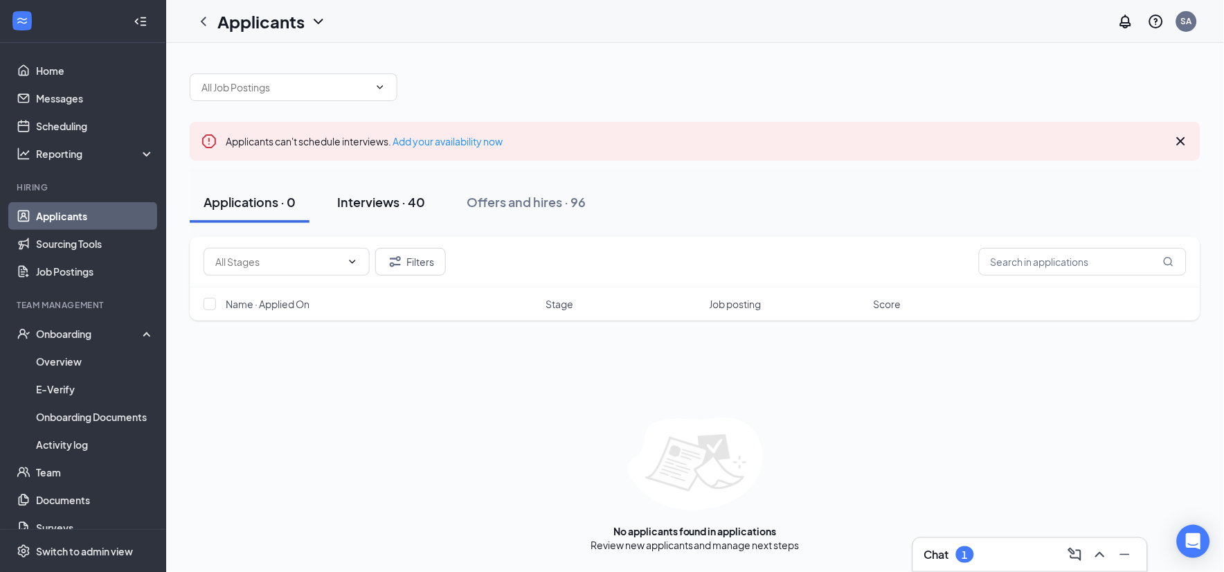
click at [379, 197] on div "Interviews · 40" at bounding box center [381, 201] width 88 height 17
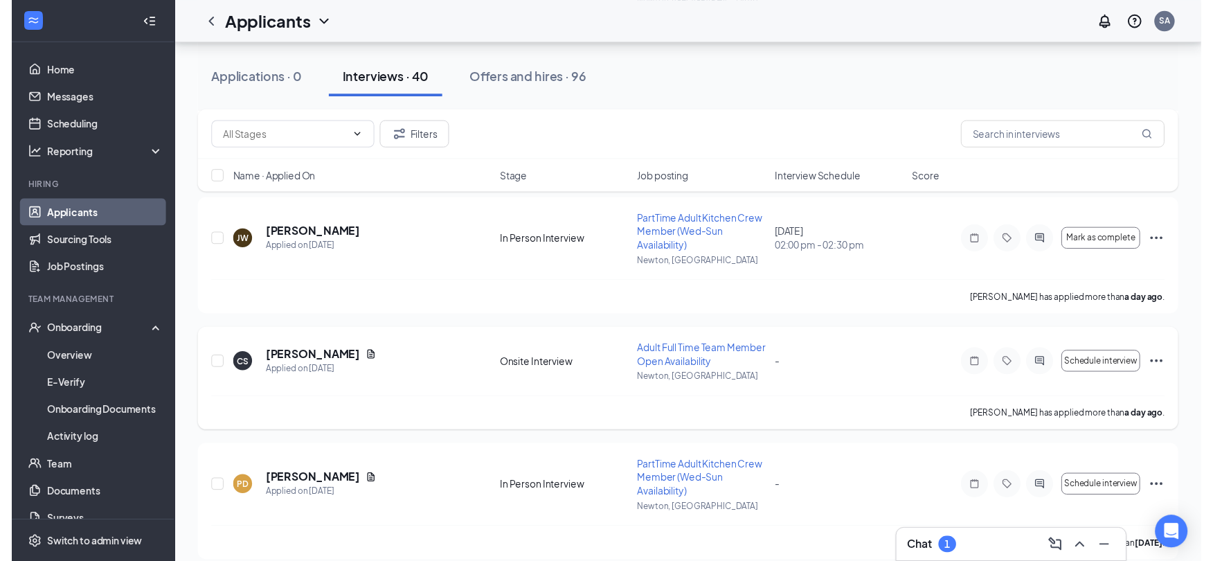
scroll to position [307, 0]
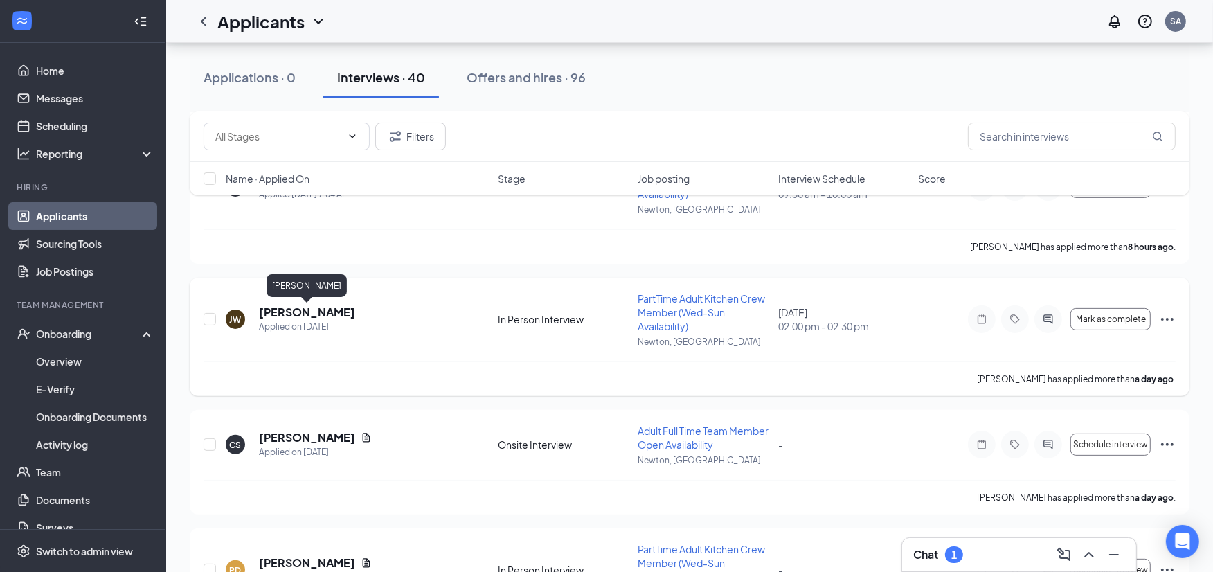
click at [326, 309] on h5 "[PERSON_NAME]" at bounding box center [307, 312] width 96 height 15
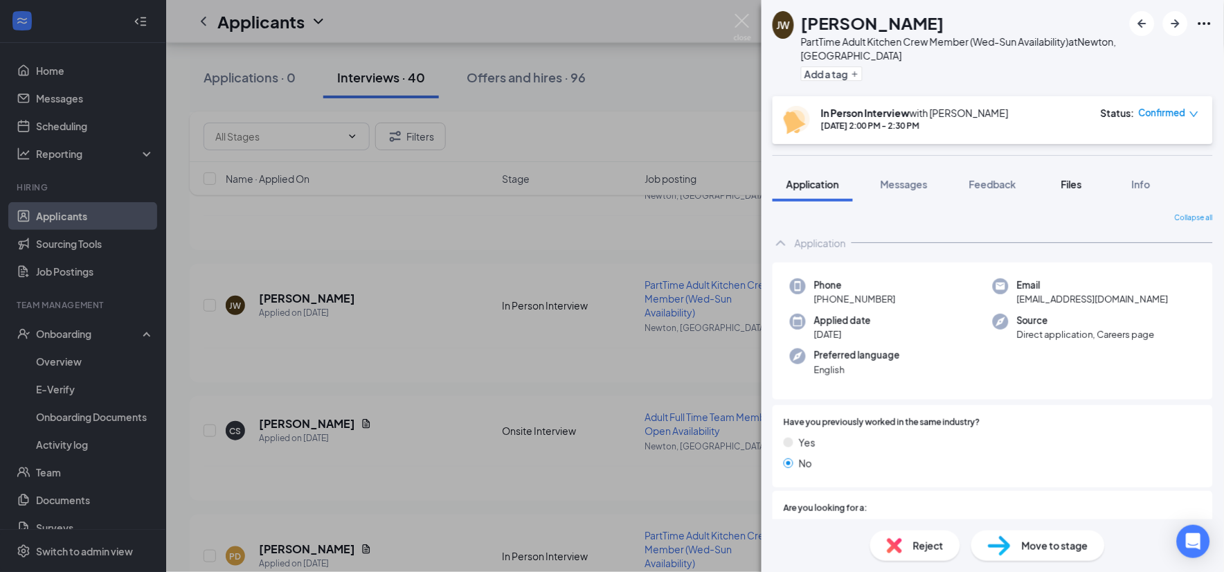
click at [1064, 179] on span "Files" at bounding box center [1071, 184] width 21 height 12
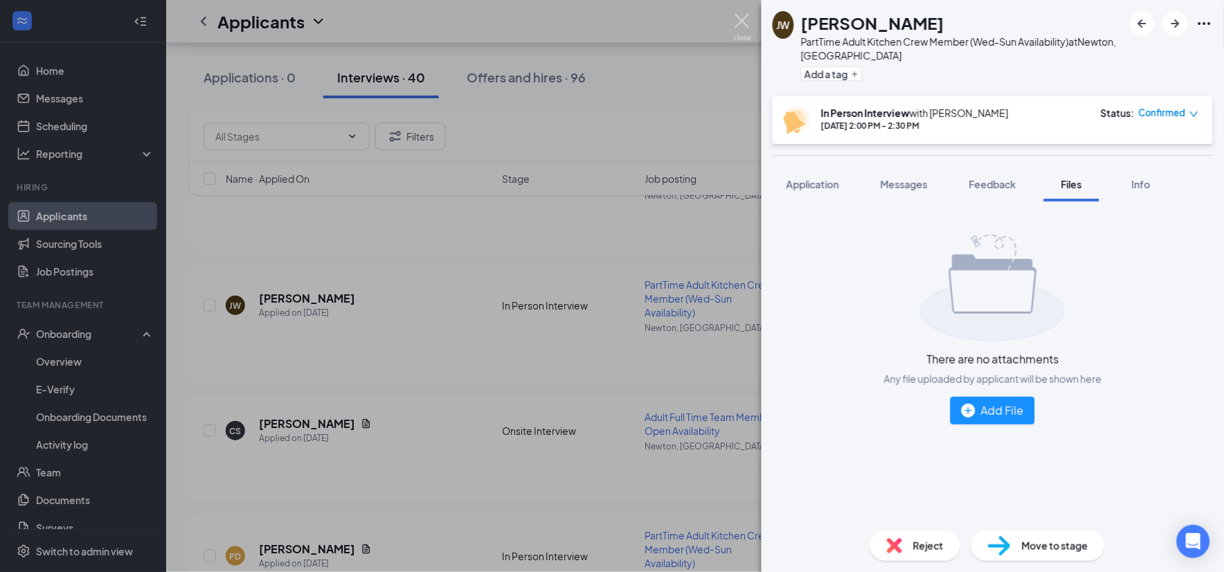
click at [742, 22] on img at bounding box center [742, 27] width 17 height 27
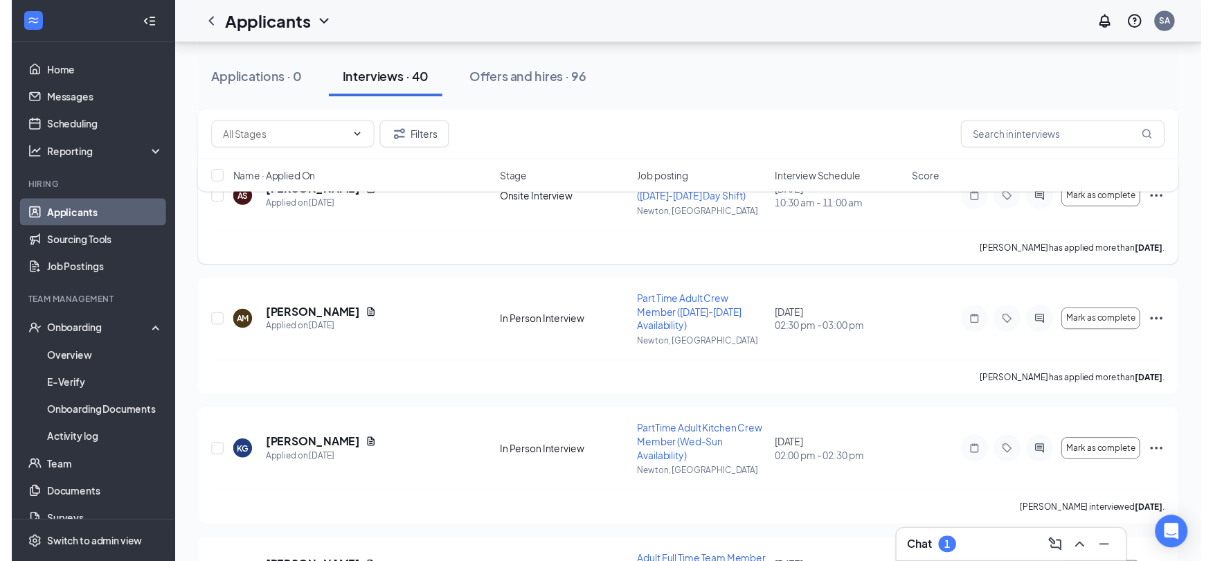
scroll to position [2348, 0]
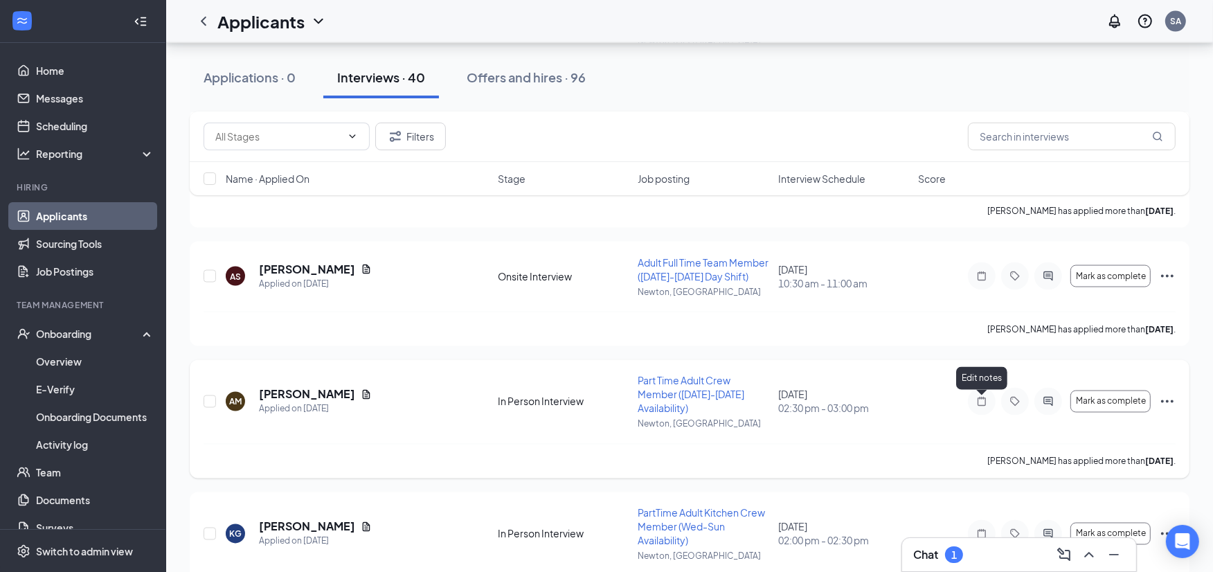
click at [980, 402] on icon "Note" at bounding box center [981, 401] width 17 height 11
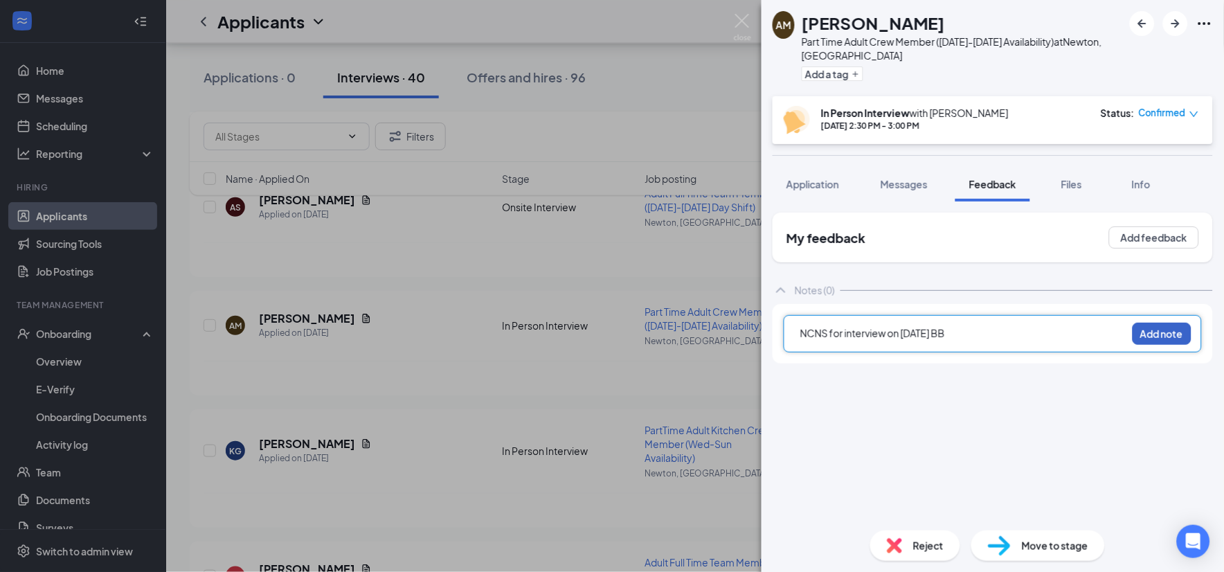
click at [1151, 330] on button "Add note" at bounding box center [1162, 334] width 59 height 22
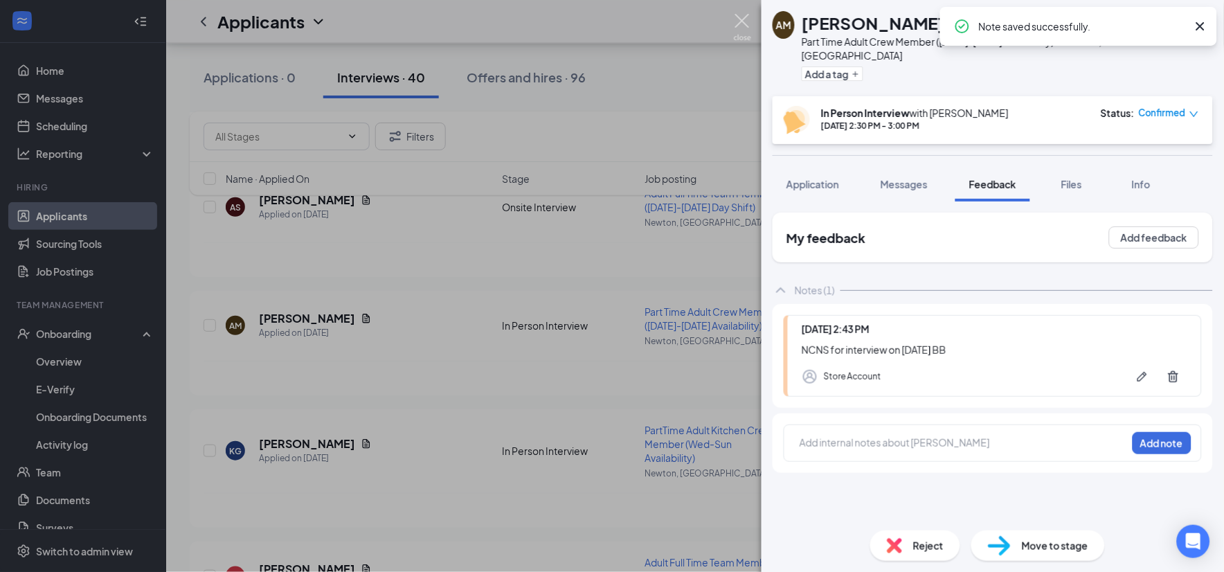
click at [741, 24] on img at bounding box center [742, 27] width 17 height 27
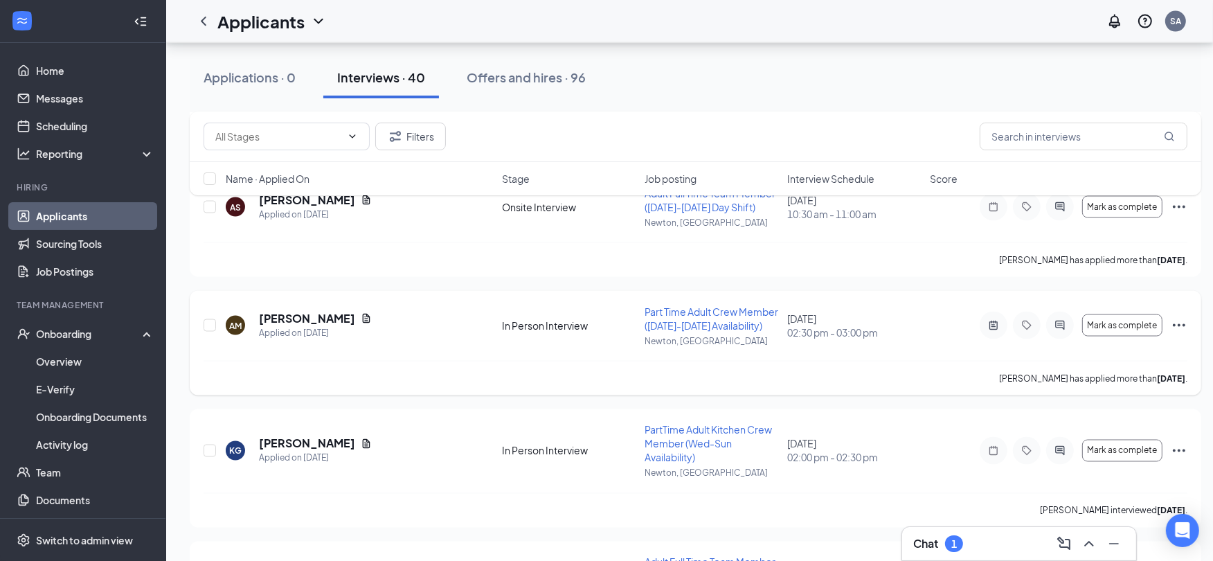
click at [1178, 327] on icon "Ellipses" at bounding box center [1179, 325] width 12 height 3
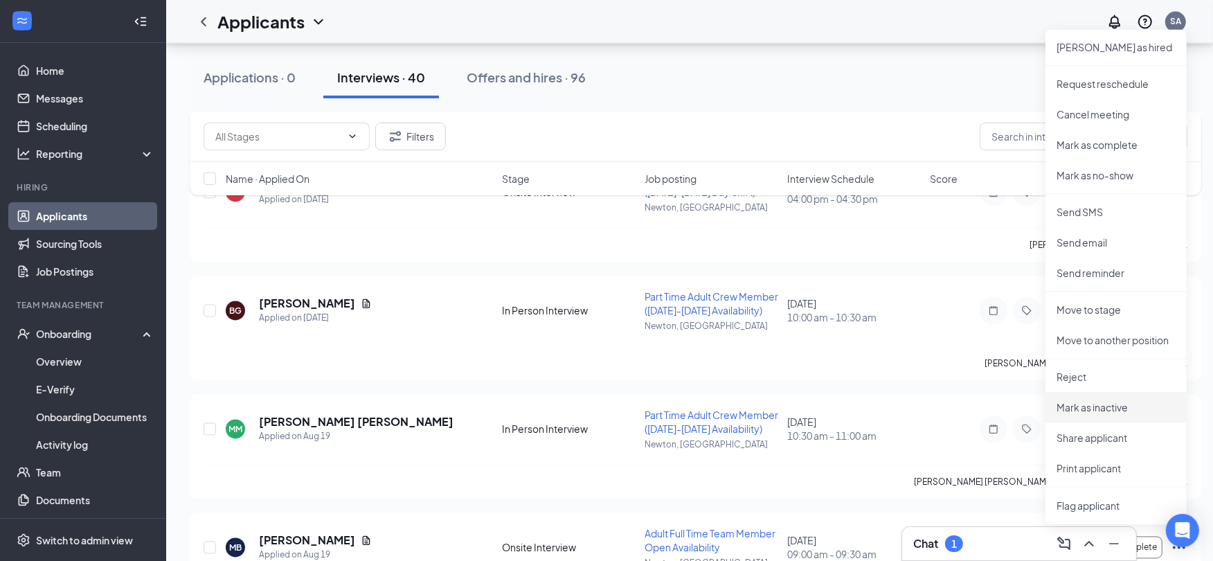
scroll to position [2809, 0]
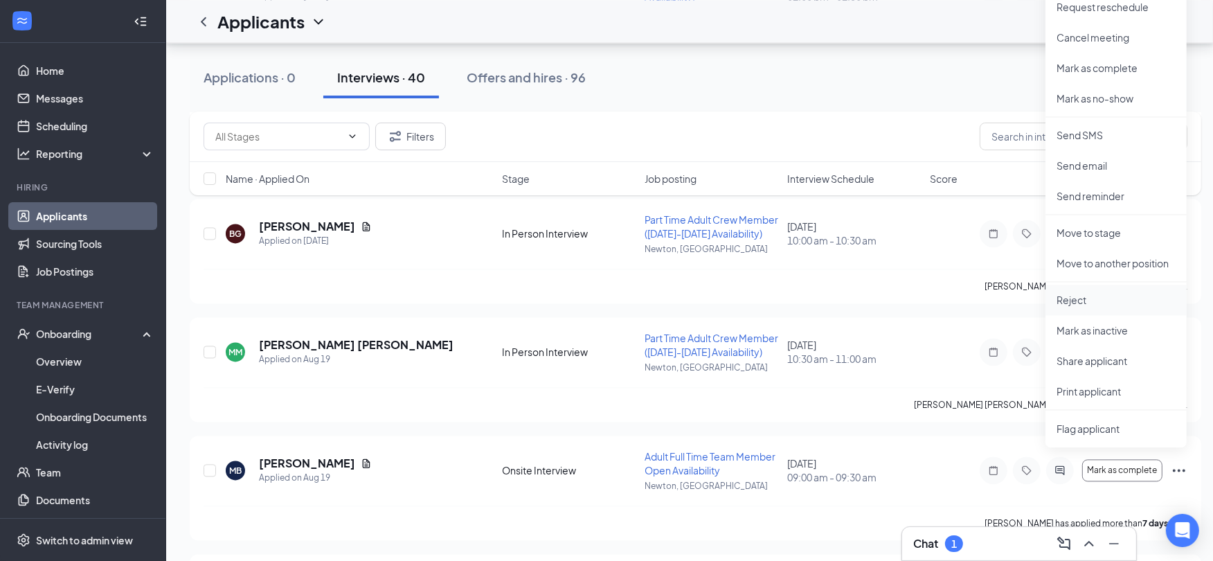
click at [1136, 296] on p "Reject" at bounding box center [1115, 300] width 119 height 14
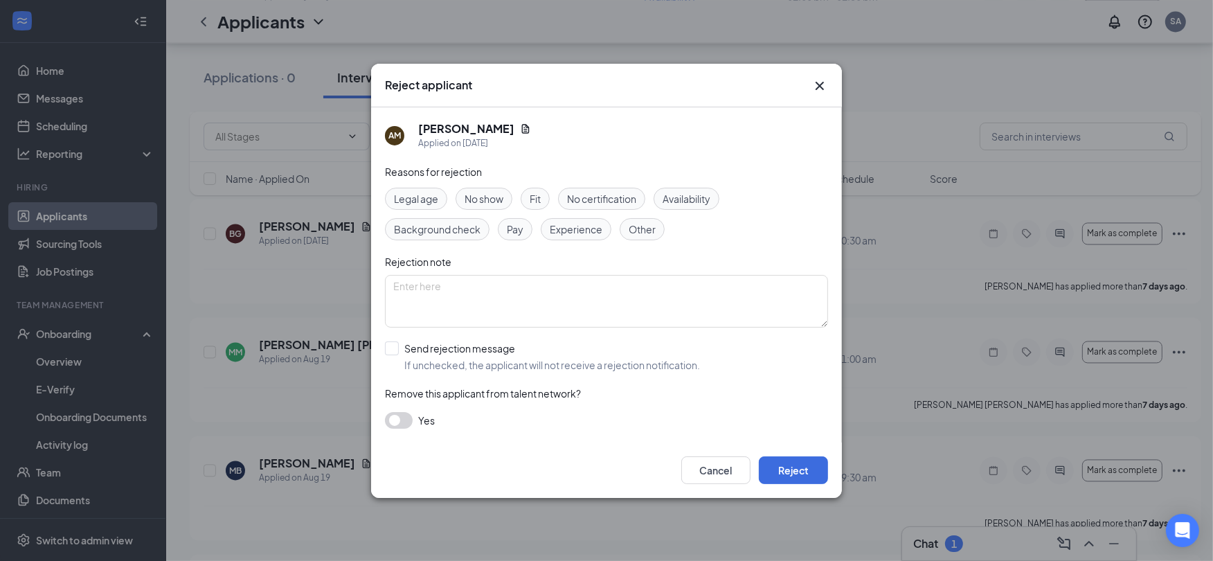
click at [487, 196] on span "No show" at bounding box center [483, 198] width 39 height 15
click at [789, 468] on button "Reject" at bounding box center [793, 470] width 69 height 28
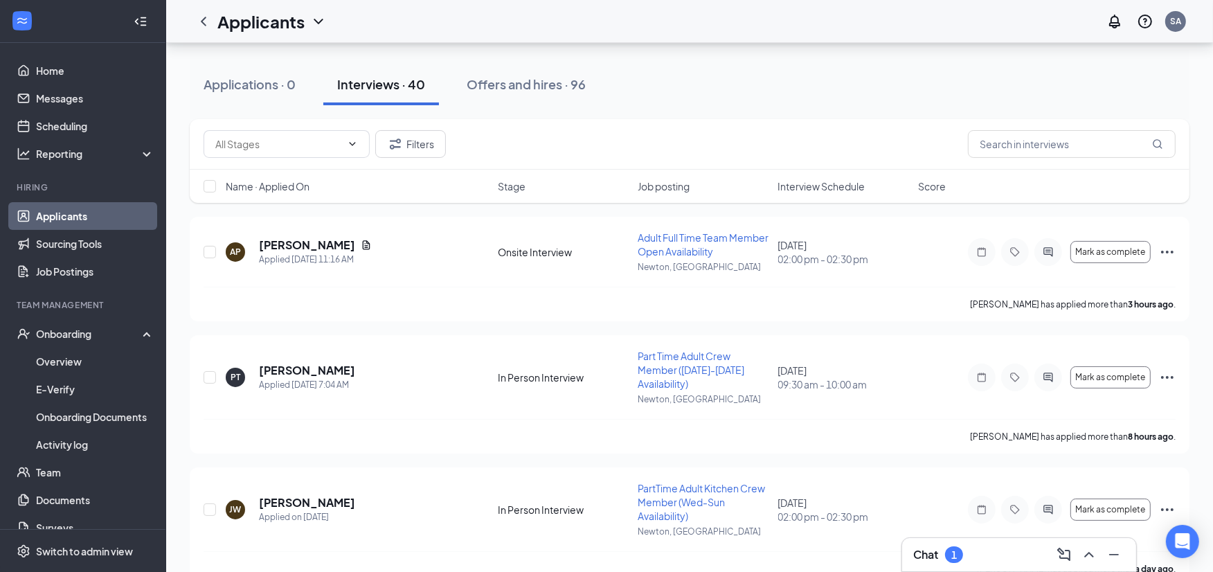
scroll to position [0, 0]
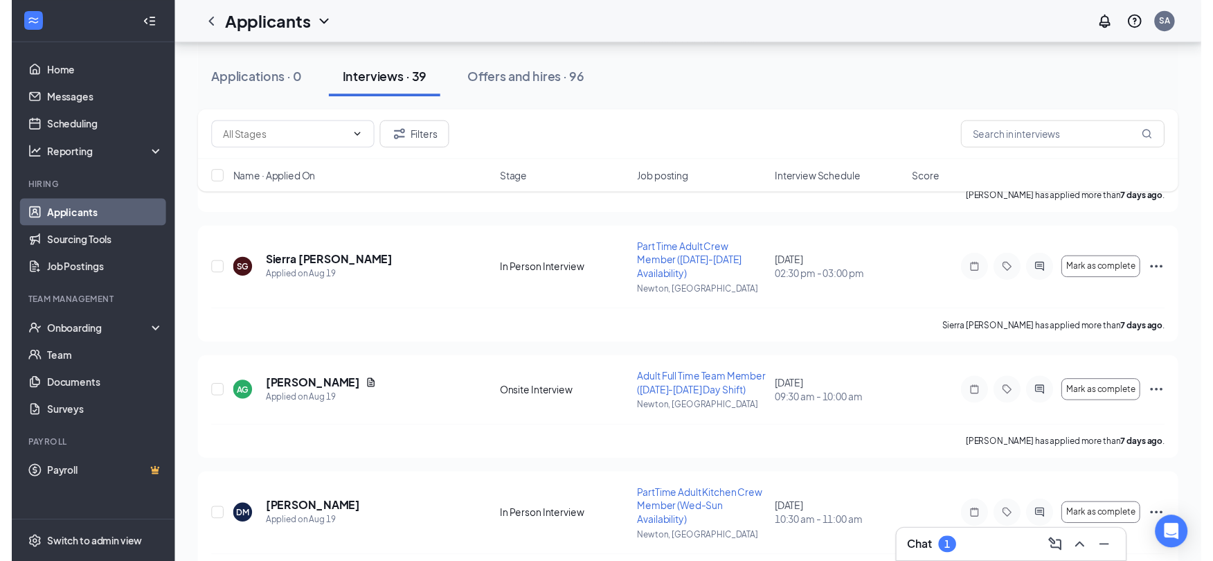
scroll to position [3307, 0]
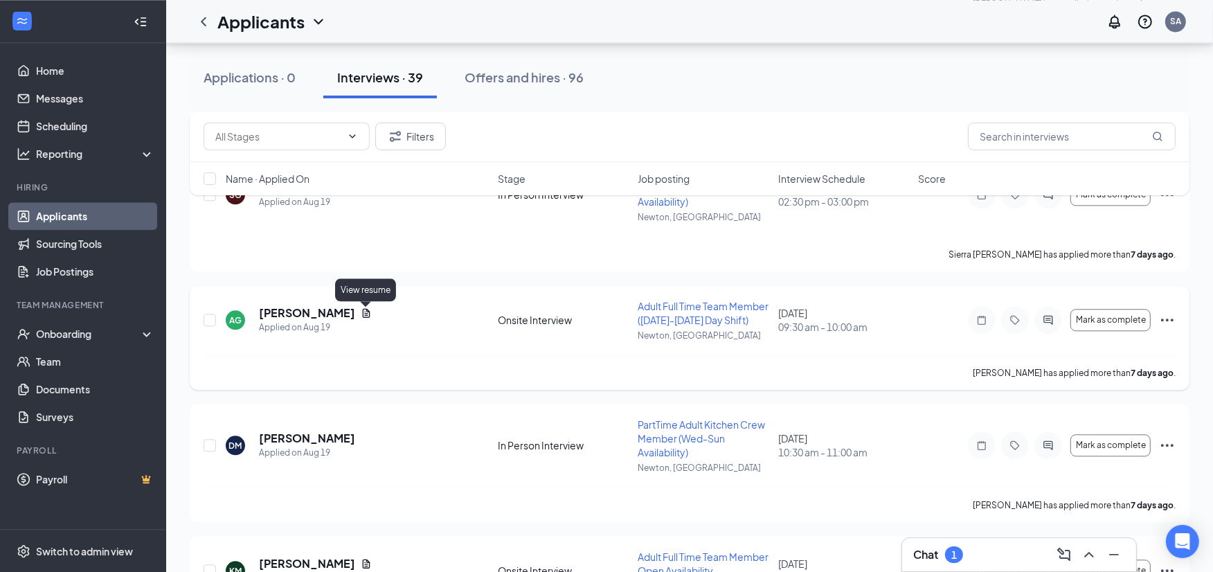
click at [365, 313] on icon "Document" at bounding box center [366, 312] width 11 height 11
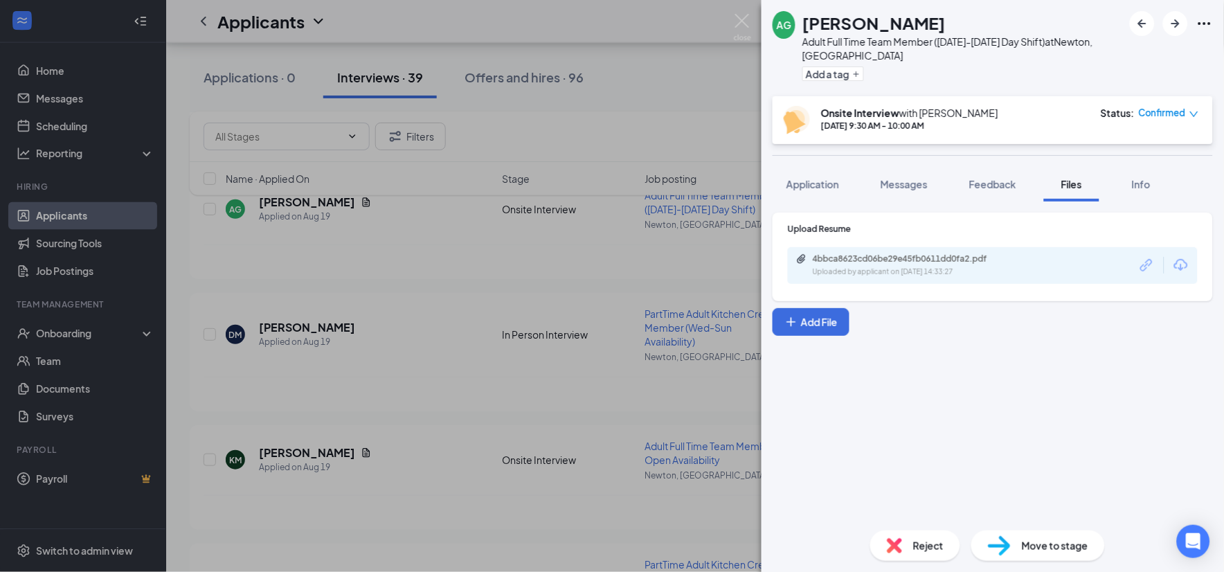
click at [1186, 266] on icon "Download" at bounding box center [1181, 265] width 17 height 17
click at [749, 19] on img at bounding box center [742, 27] width 17 height 27
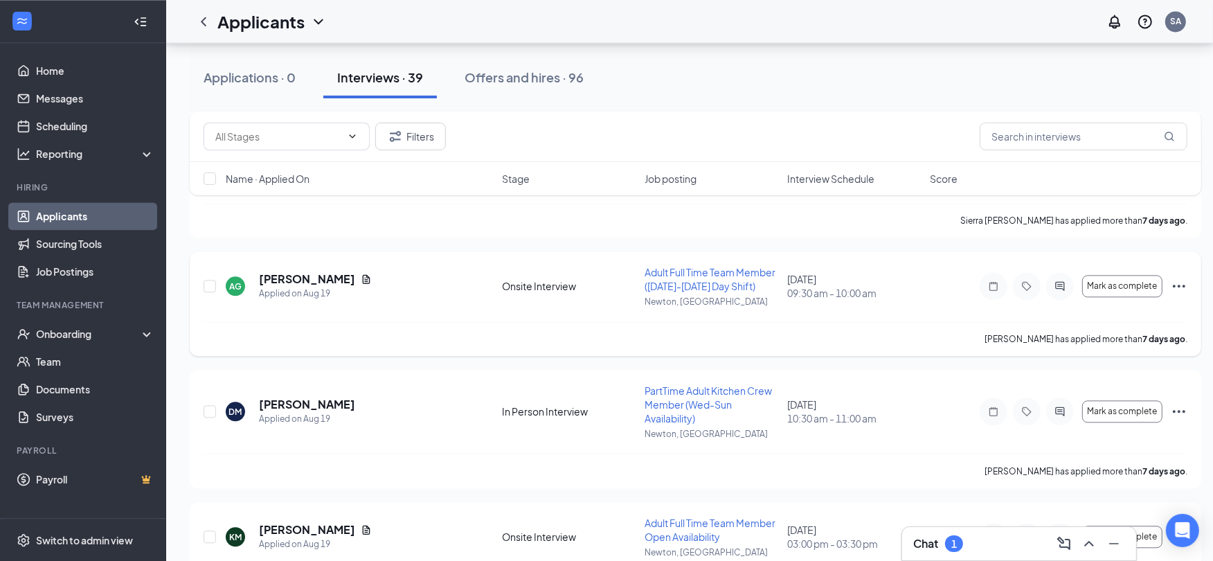
scroll to position [3307, 0]
